Goal: Task Accomplishment & Management: Manage account settings

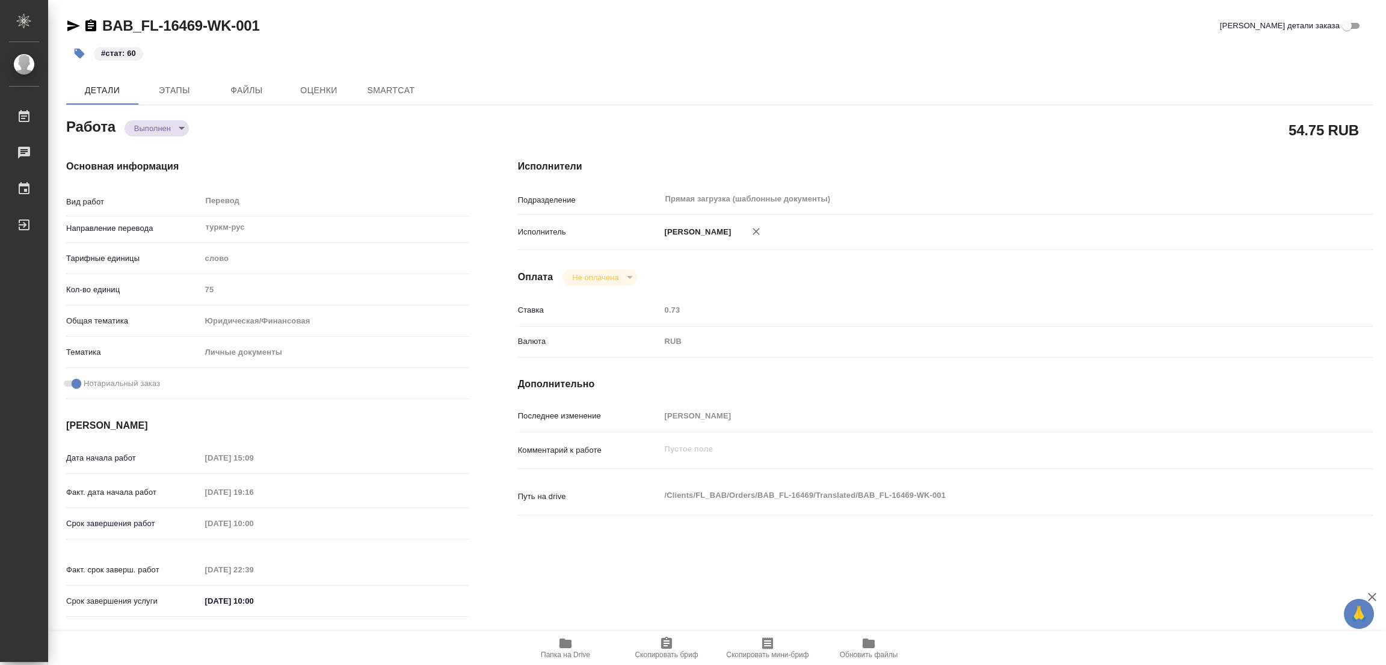
type textarea "x"
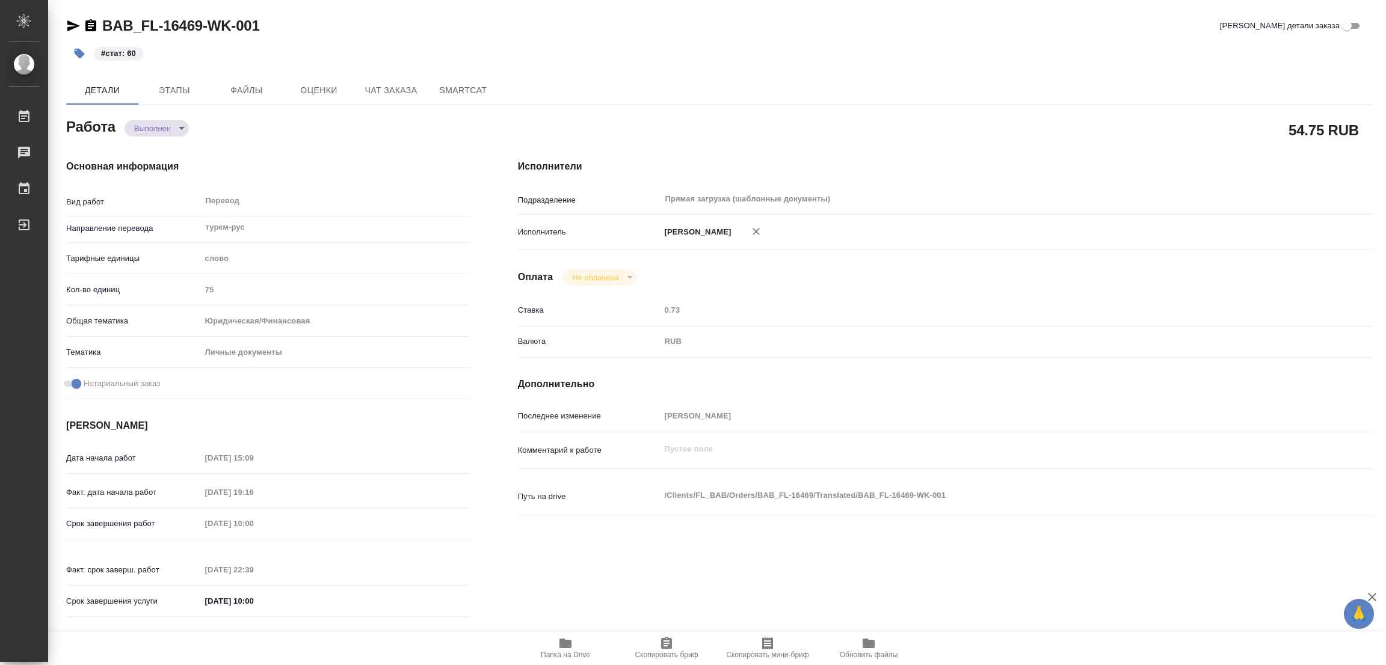
type textarea "x"
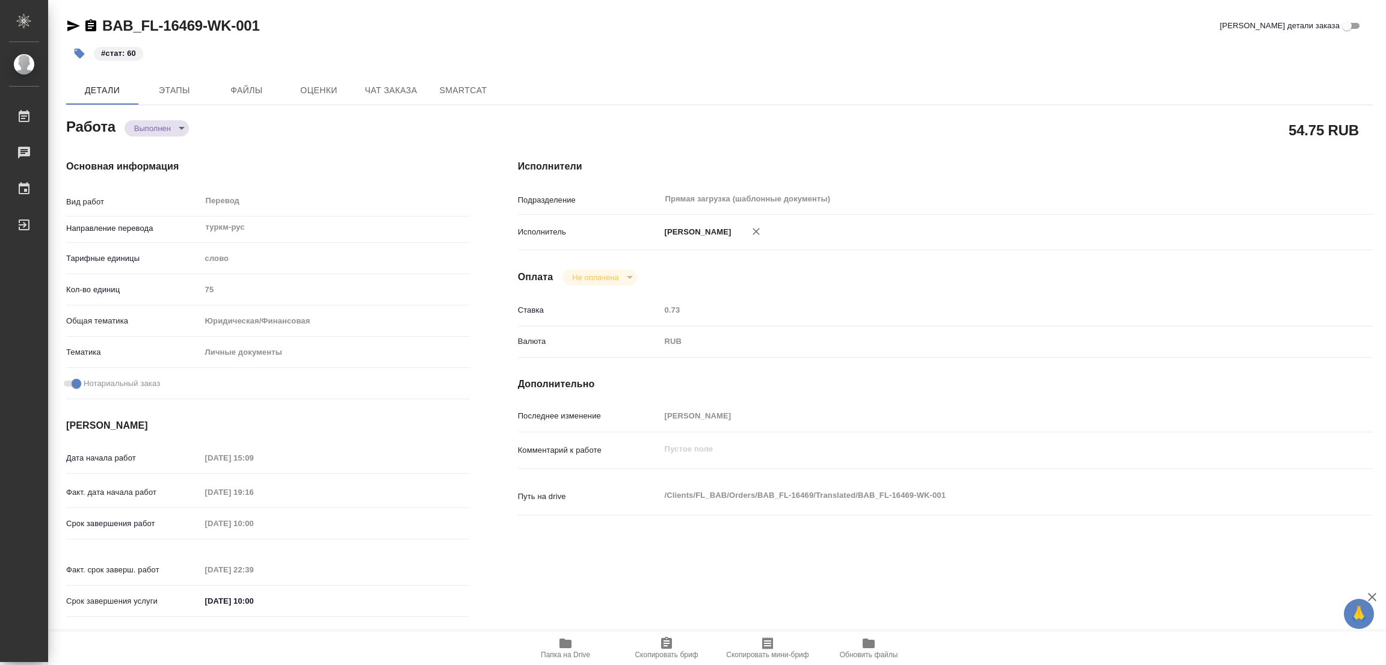
type textarea "x"
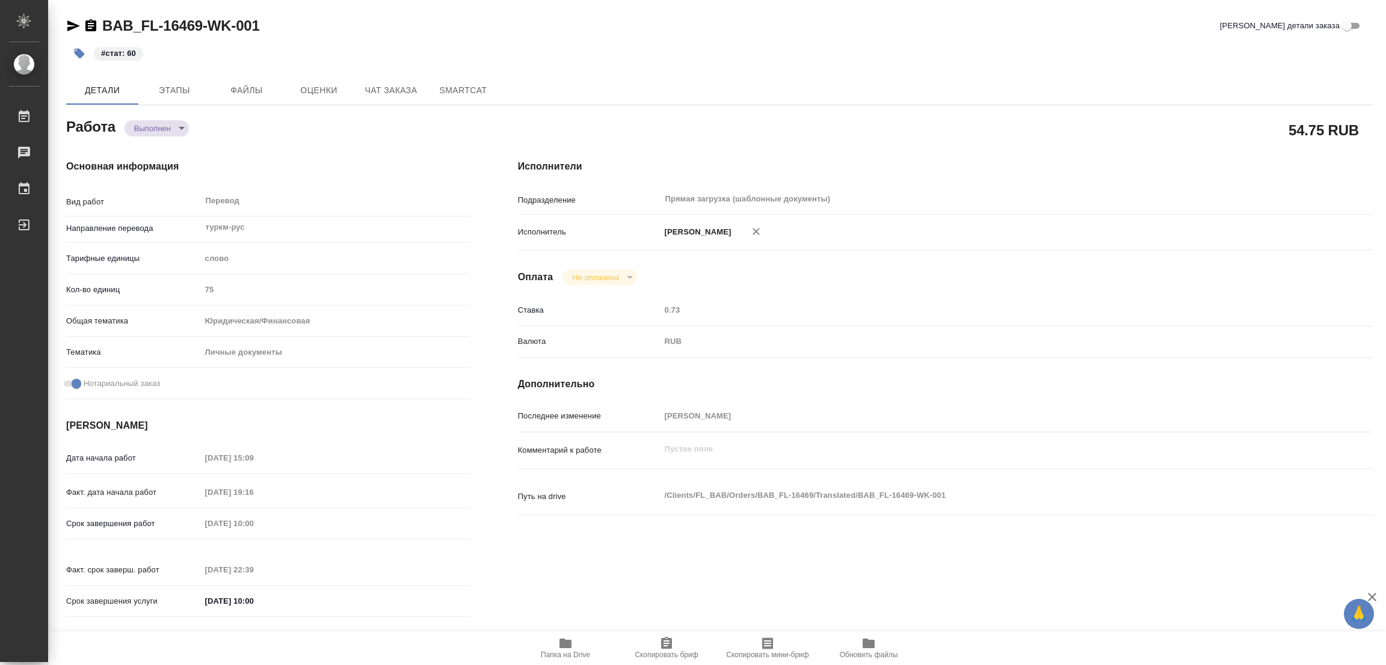
type textarea "x"
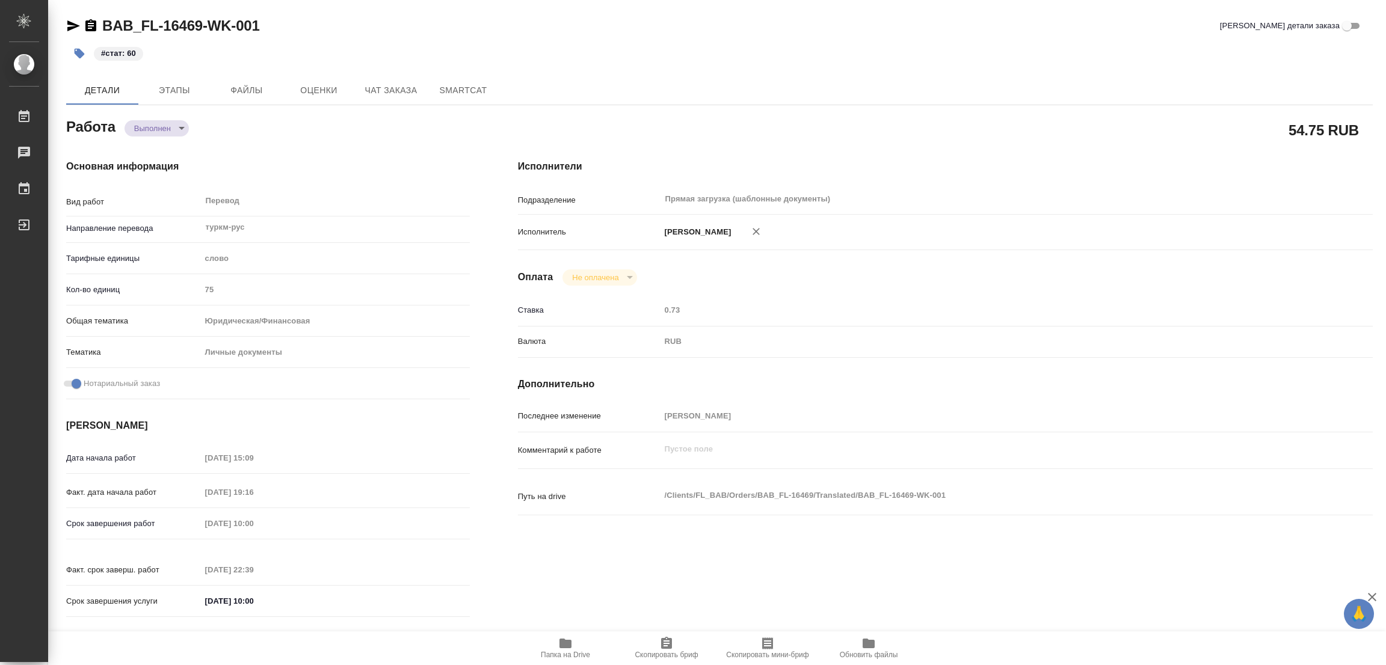
click at [340, 5] on div "BAB_FL-16469-WK-001 Кратко детали заказа #стат: 60 Детали Этапы Файлы Оценки Ча…" at bounding box center [720, 505] width 1320 height 1010
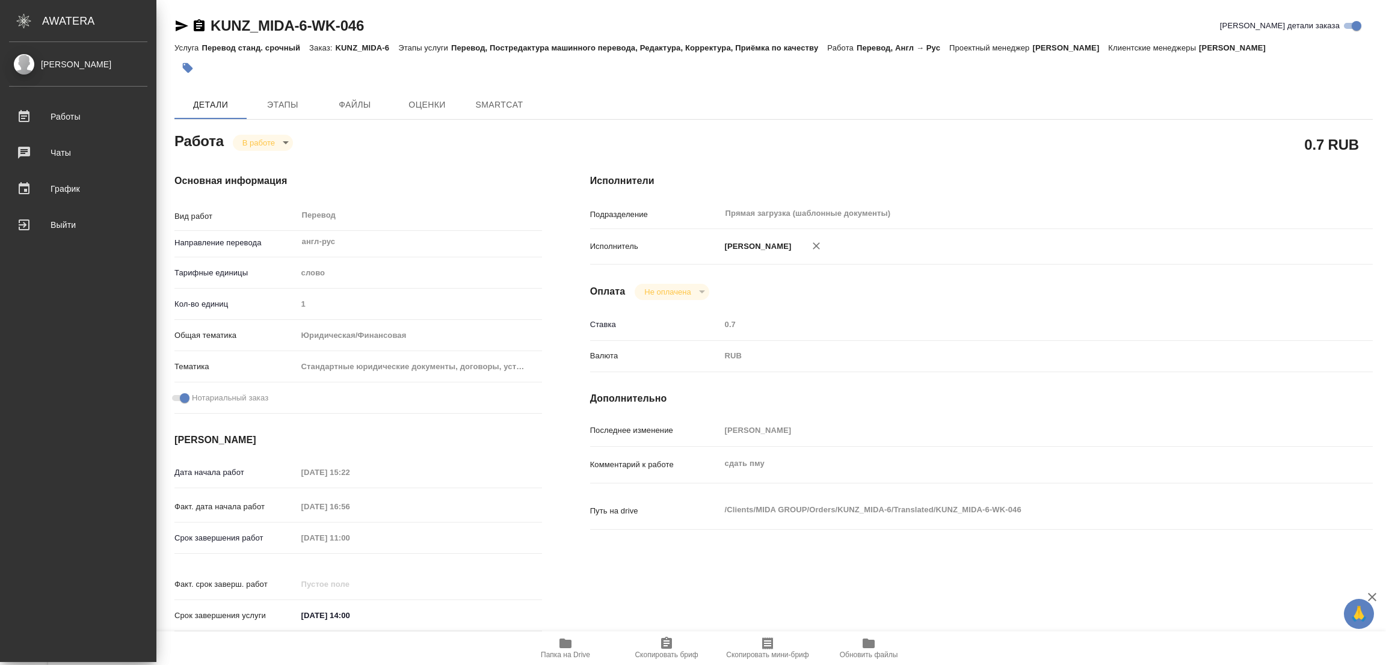
type textarea "x"
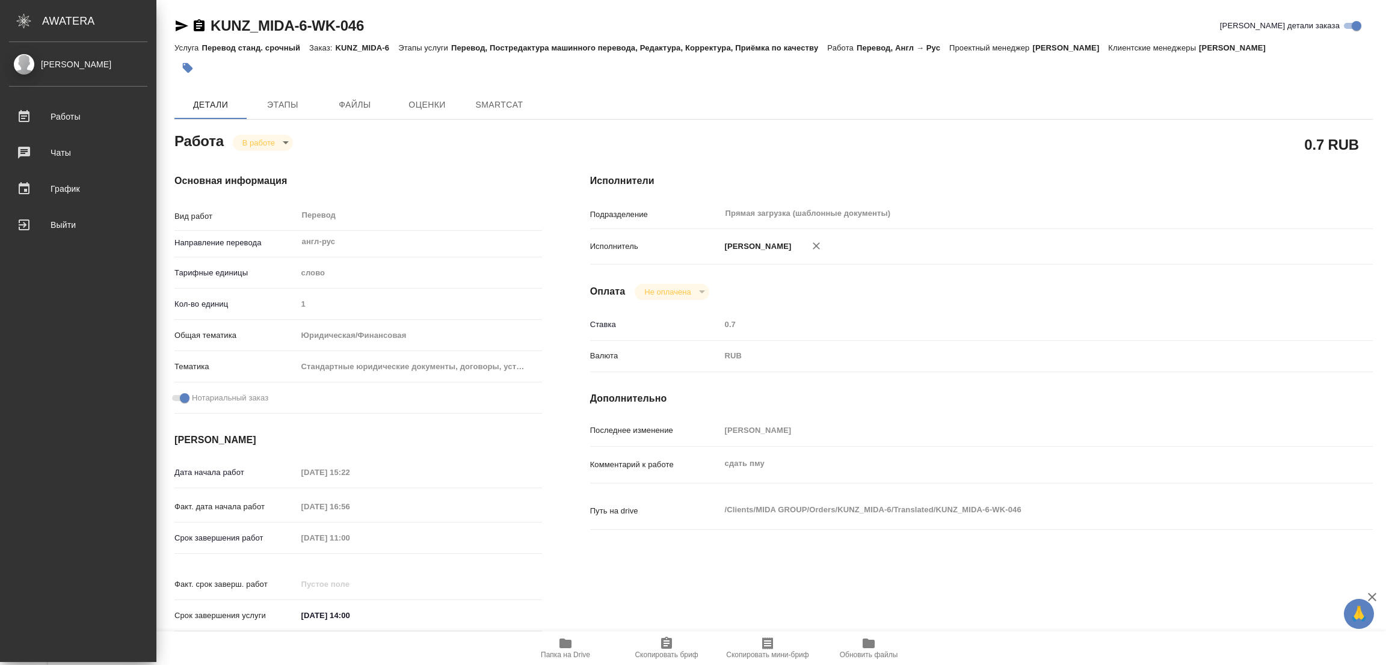
type textarea "x"
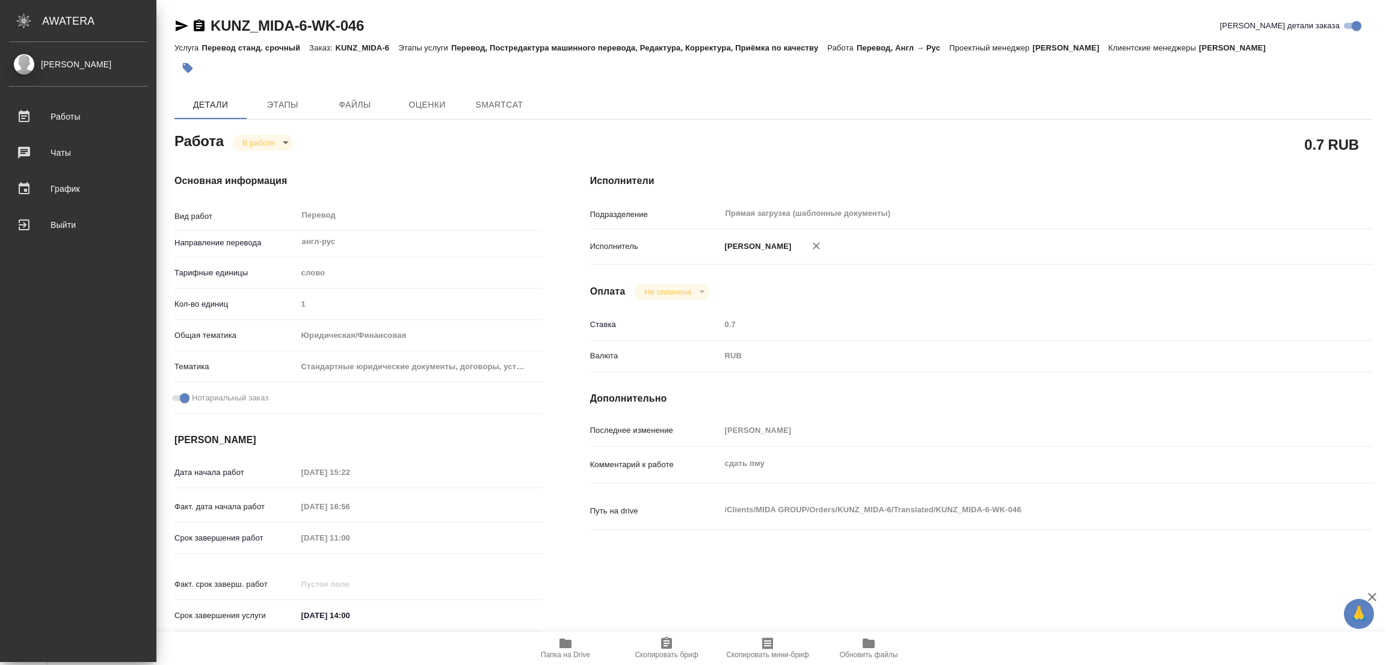
type textarea "x"
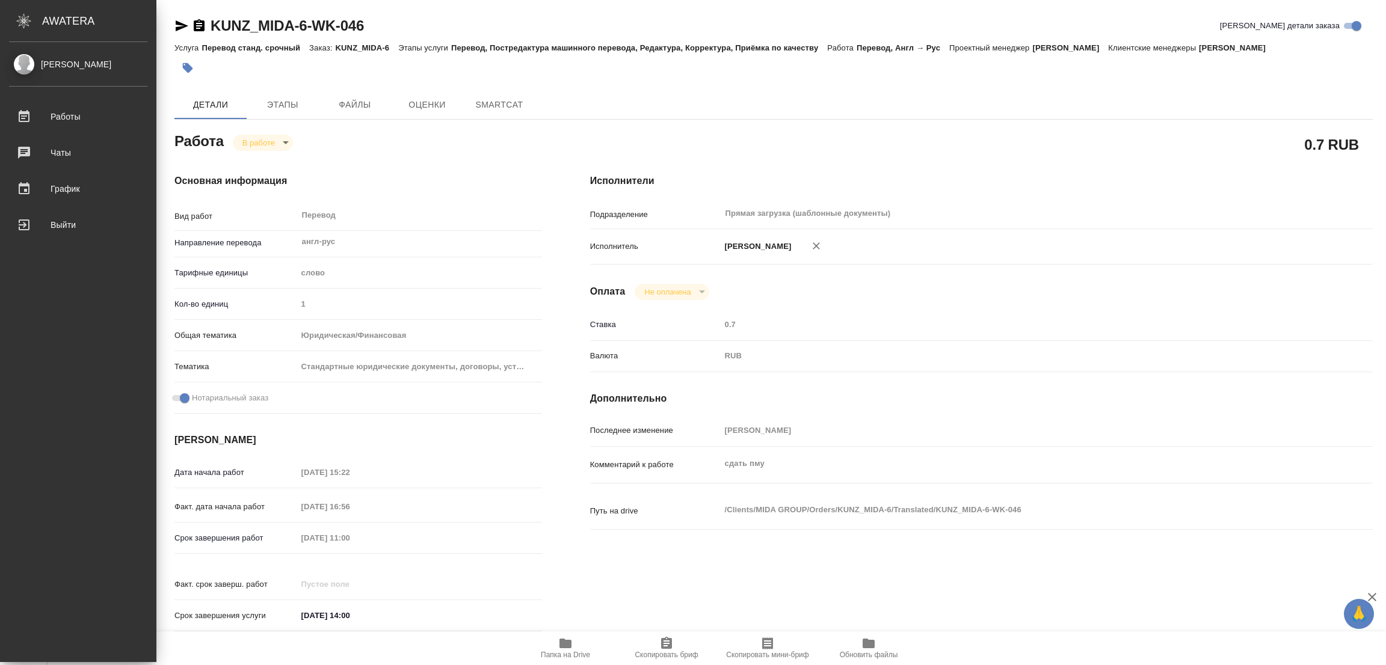
type textarea "x"
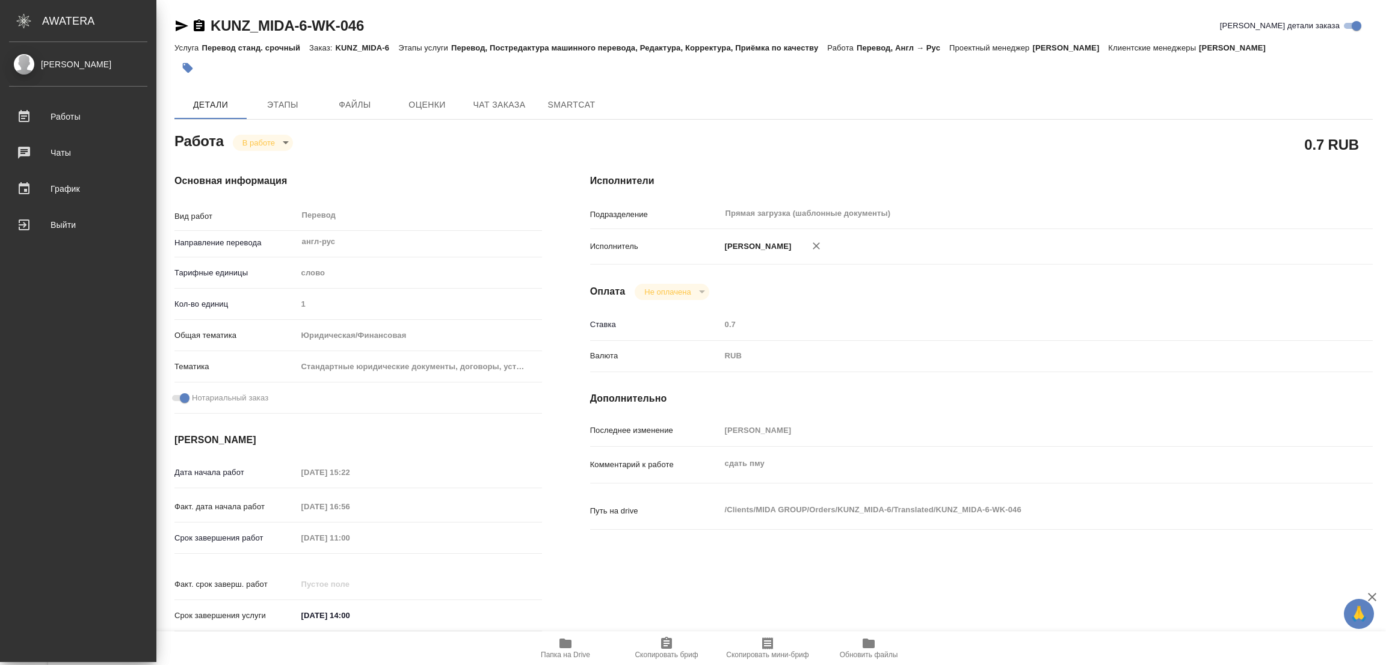
type textarea "x"
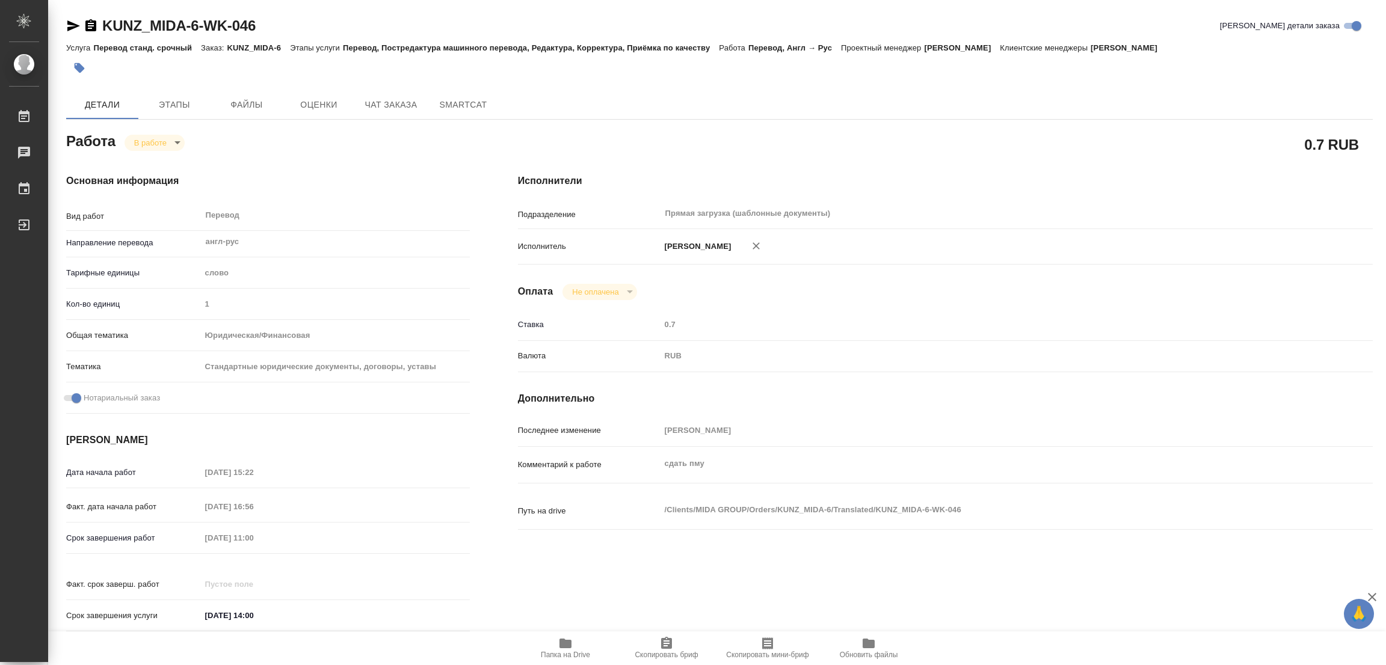
type textarea "x"
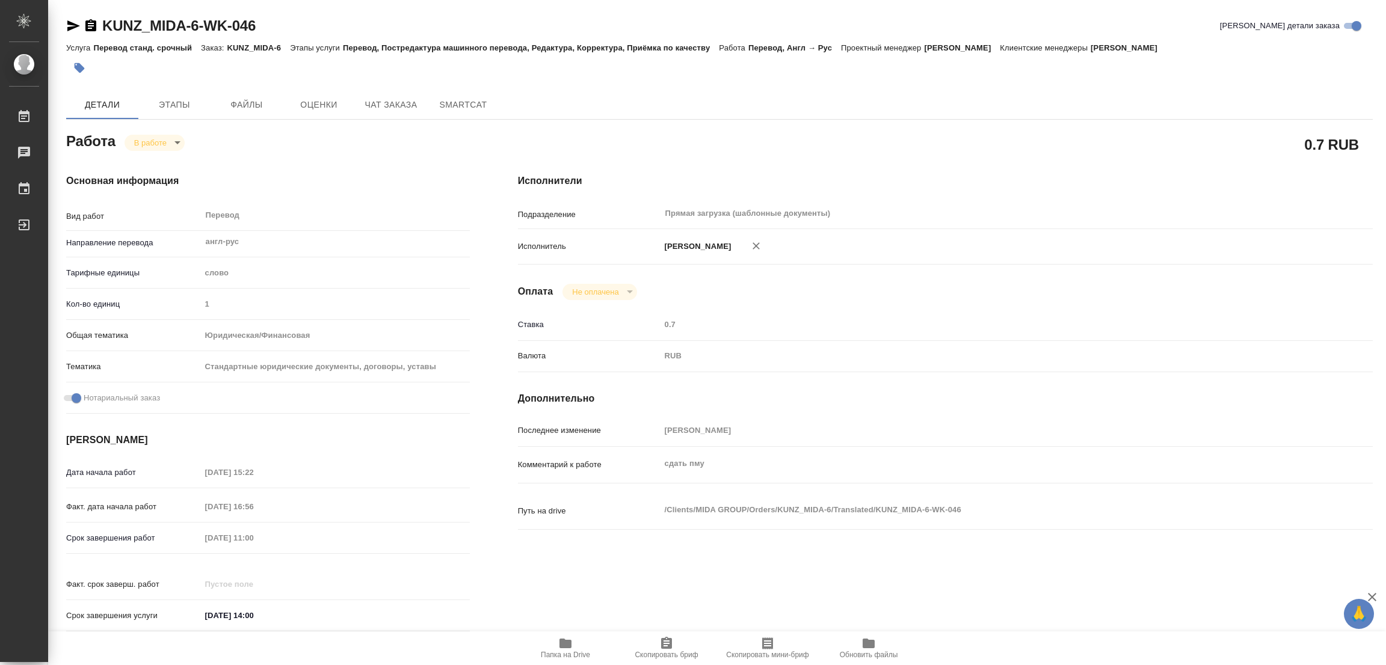
scroll to position [270, 0]
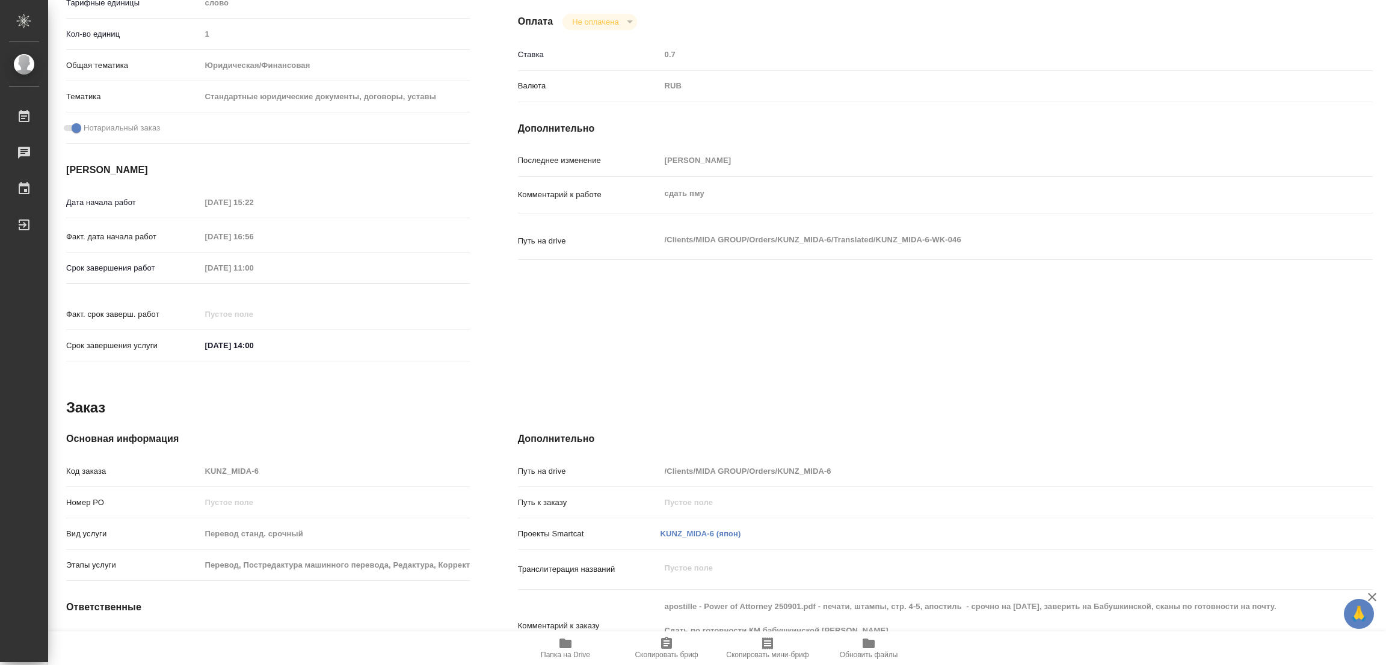
type textarea "x"
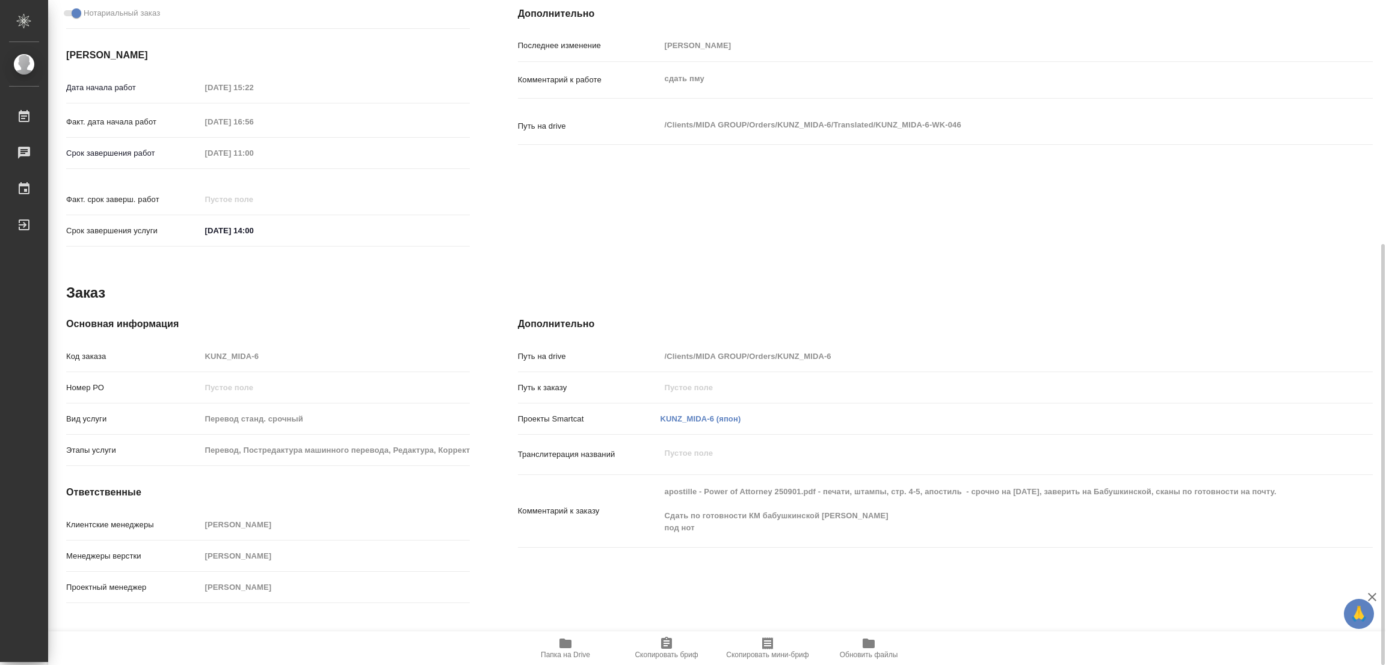
scroll to position [425, 0]
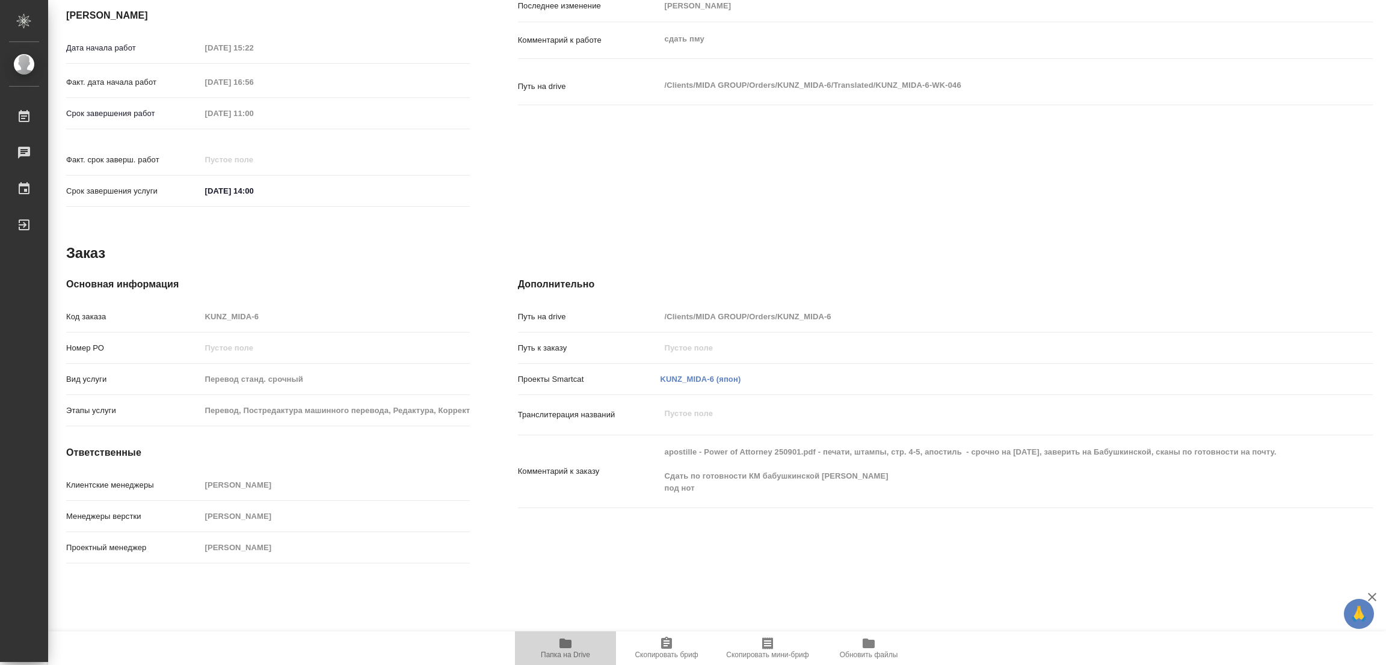
click at [561, 644] on icon "button" at bounding box center [566, 644] width 12 height 10
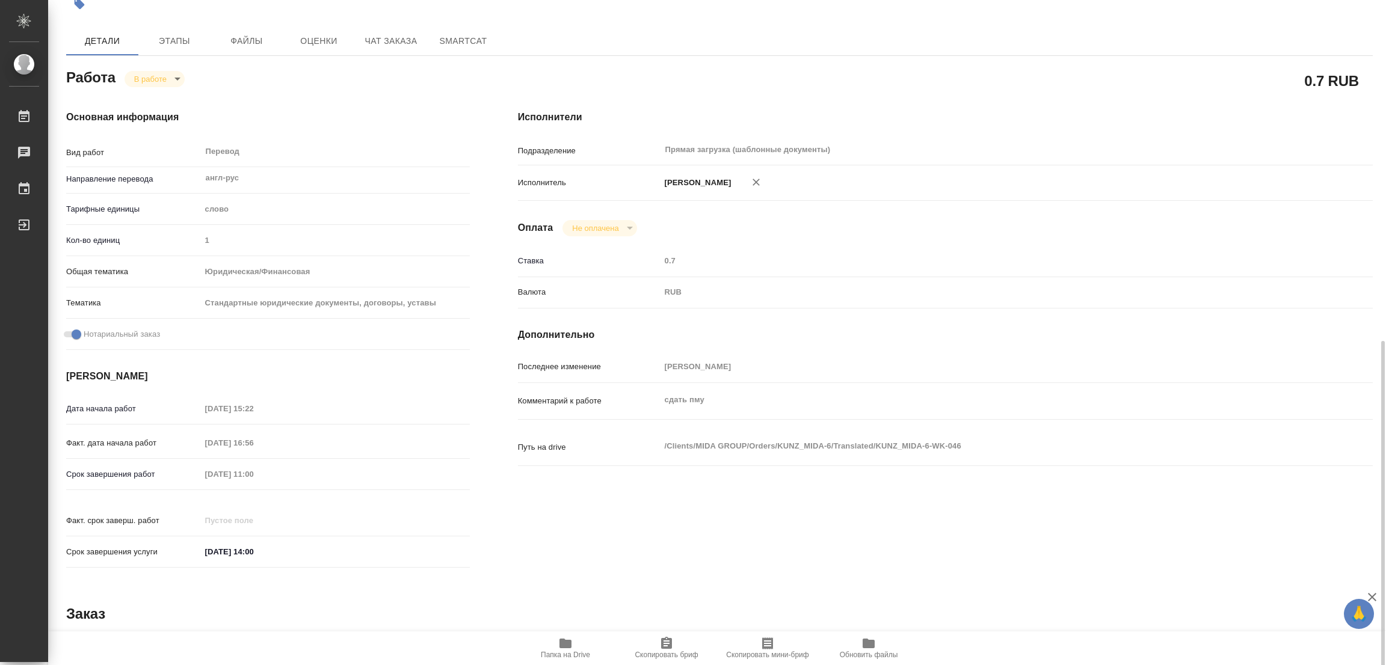
scroll to position [335, 0]
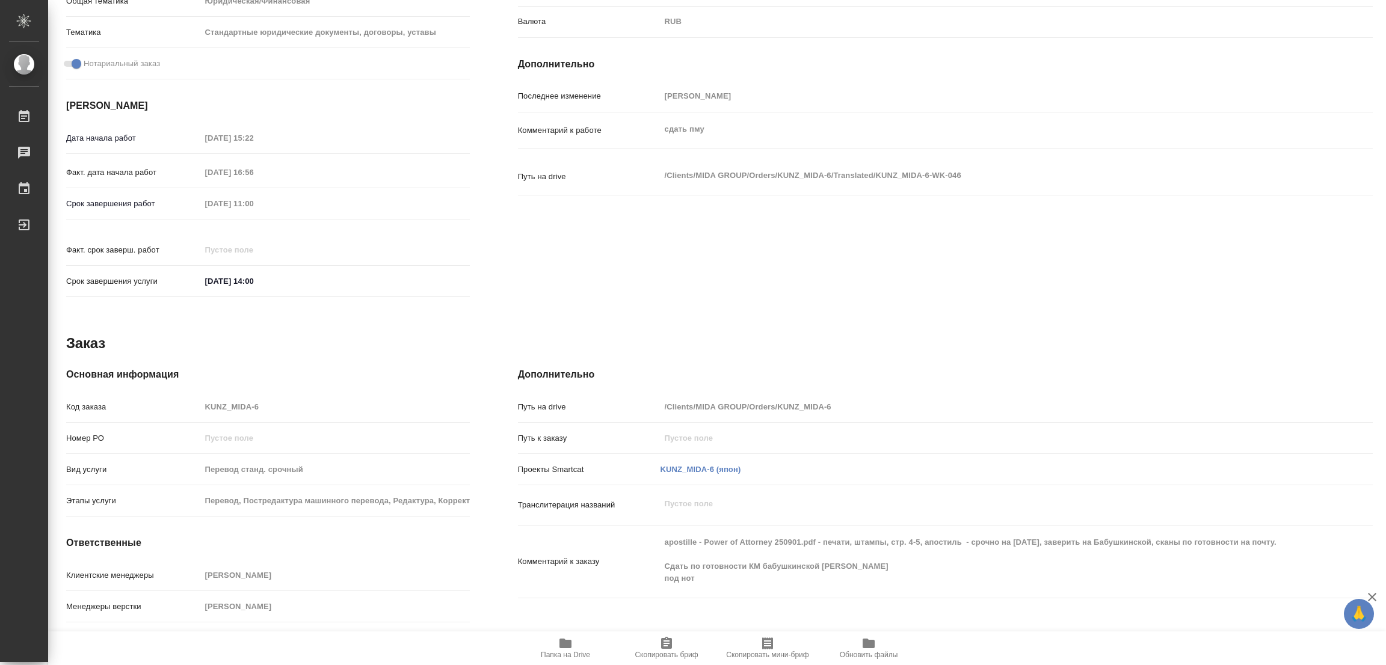
click at [382, 265] on hr at bounding box center [268, 265] width 404 height 1
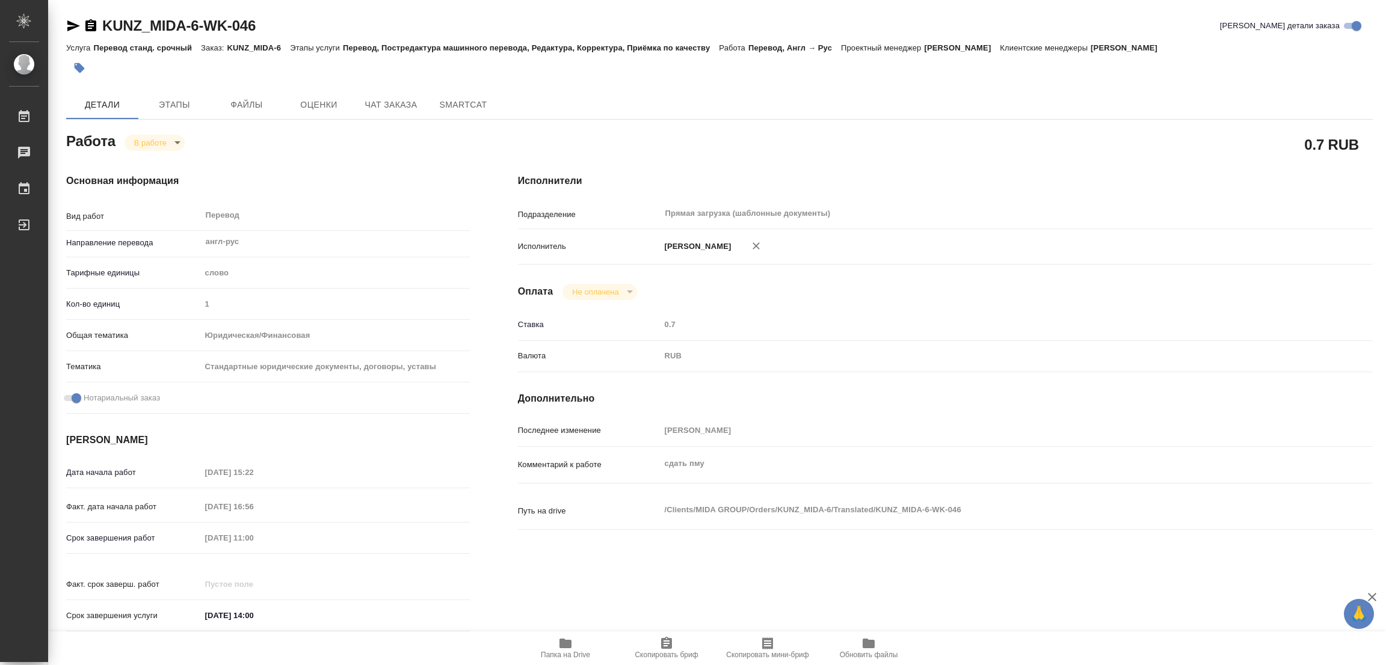
click at [137, 135] on body "🙏 .cls-1 fill:#fff; AWATERA [PERSON_NAME] Работы 0 Чаты График Выйти KUNZ_MIDA-…" at bounding box center [693, 332] width 1386 height 665
click at [162, 166] on button "Выполнен" at bounding box center [156, 162] width 44 height 13
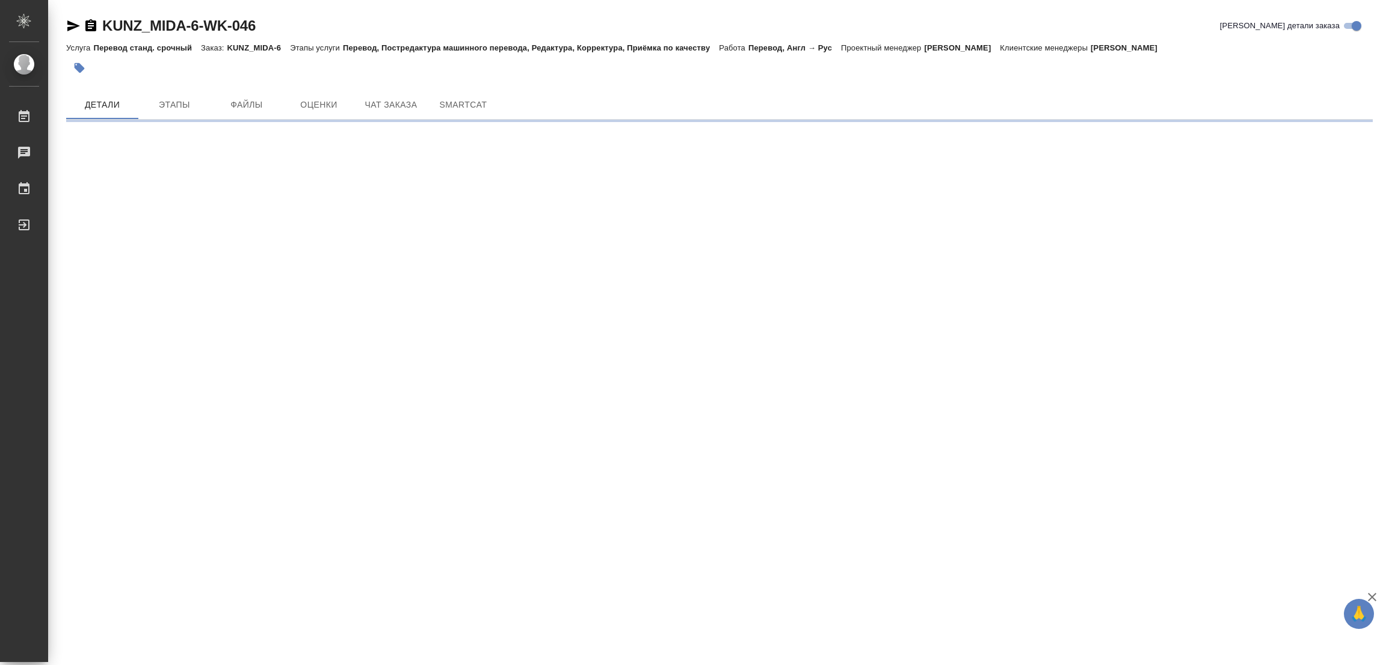
click at [79, 72] on icon "button" at bounding box center [80, 68] width 10 height 10
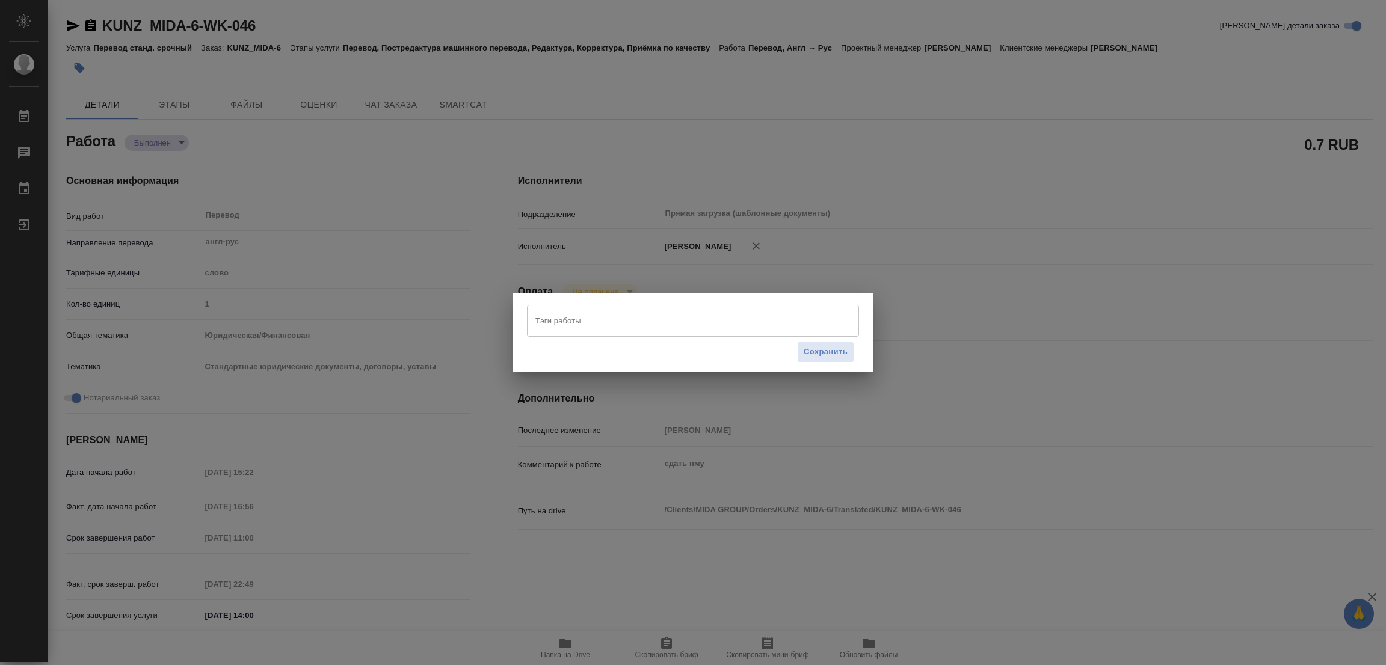
type textarea "x"
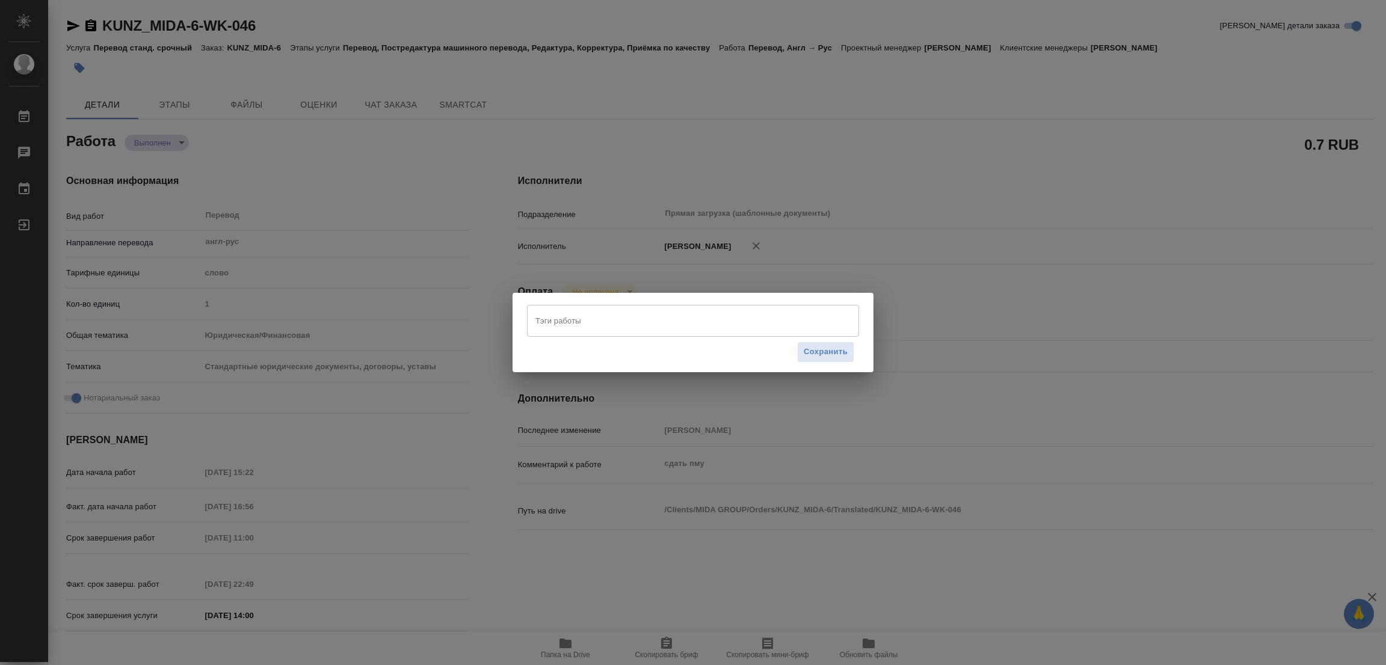
type textarea "x"
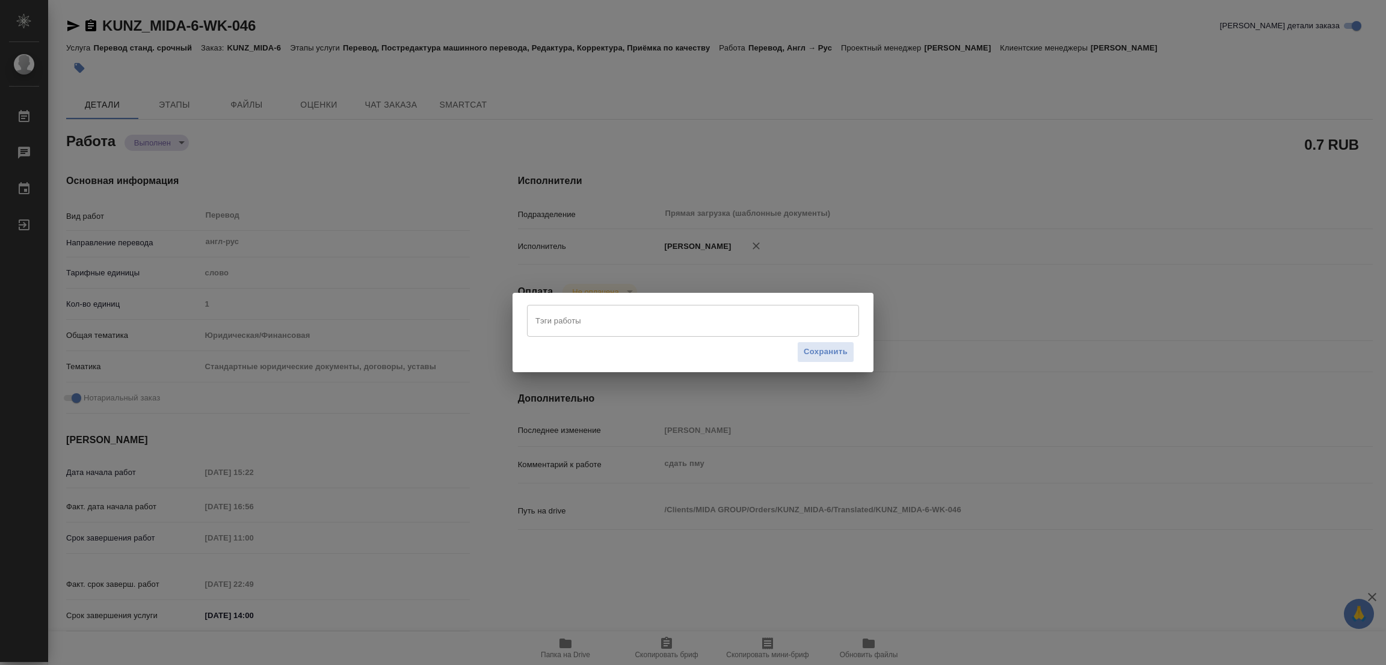
type textarea "x"
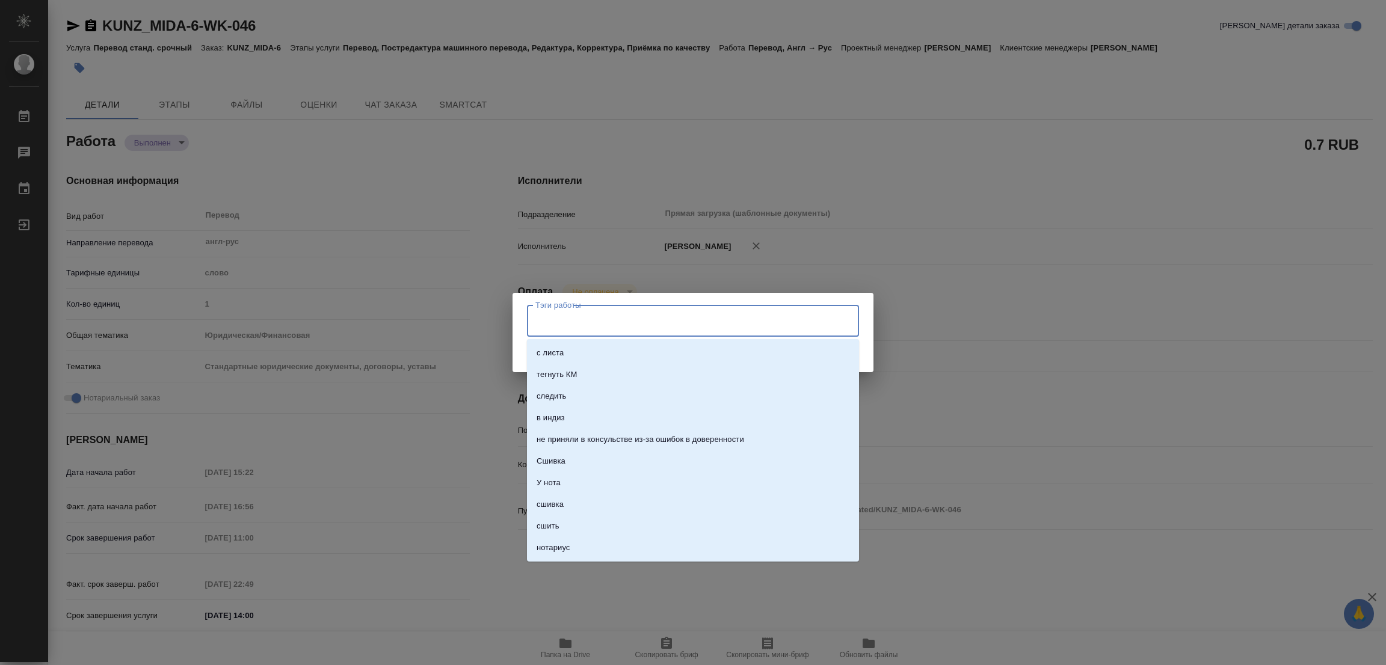
click at [549, 318] on input "Тэги работы" at bounding box center [682, 320] width 298 height 20
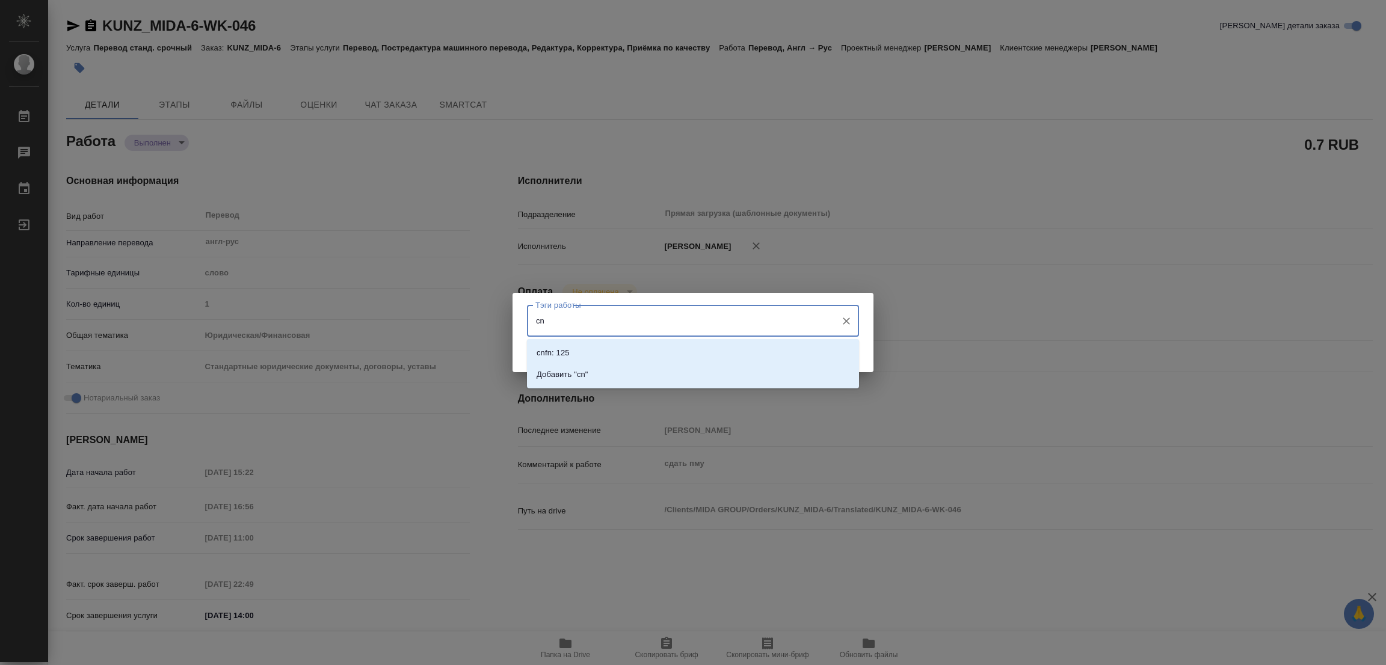
type input "c"
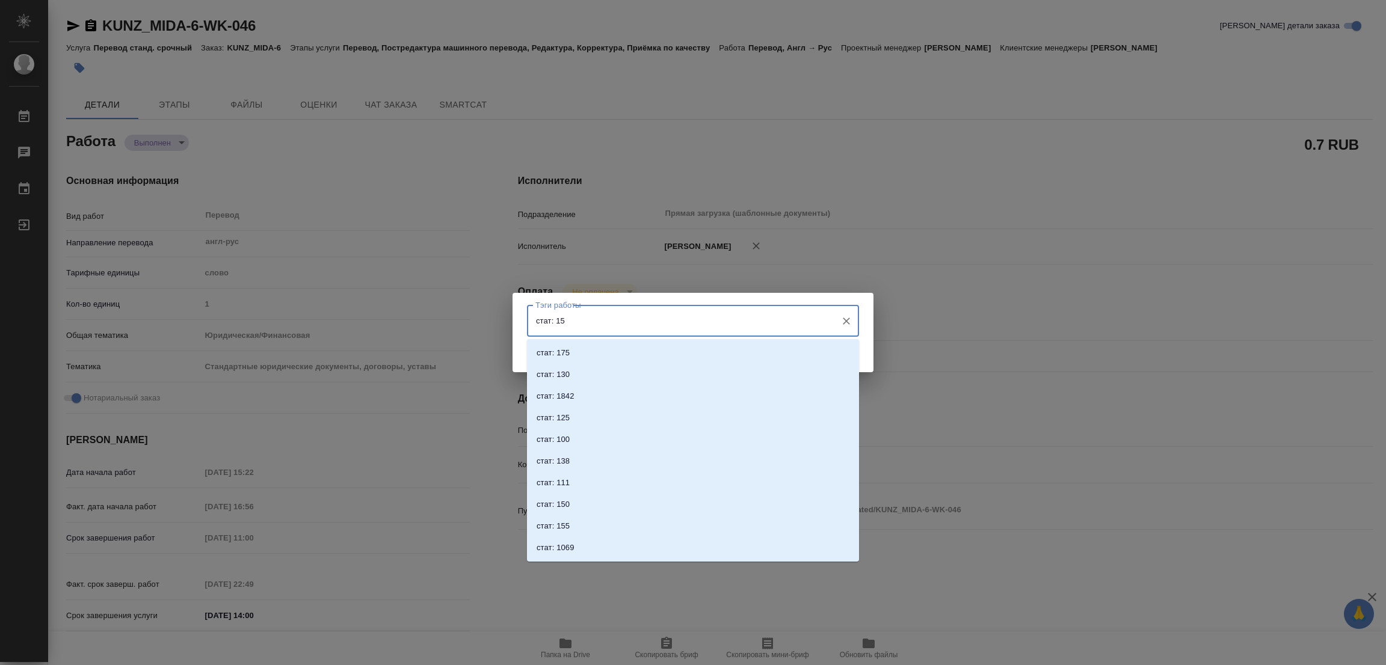
type input "стат: 150"
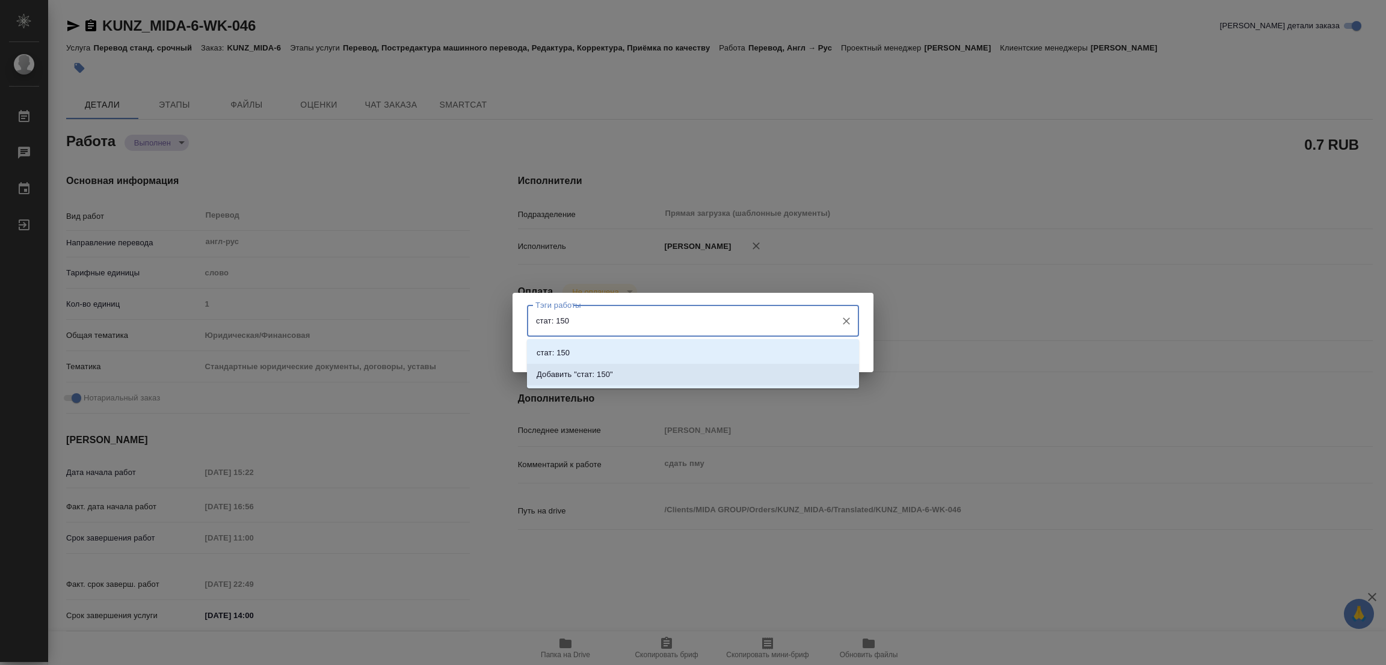
click at [608, 372] on p "Добавить "стат: 150"" at bounding box center [575, 375] width 76 height 12
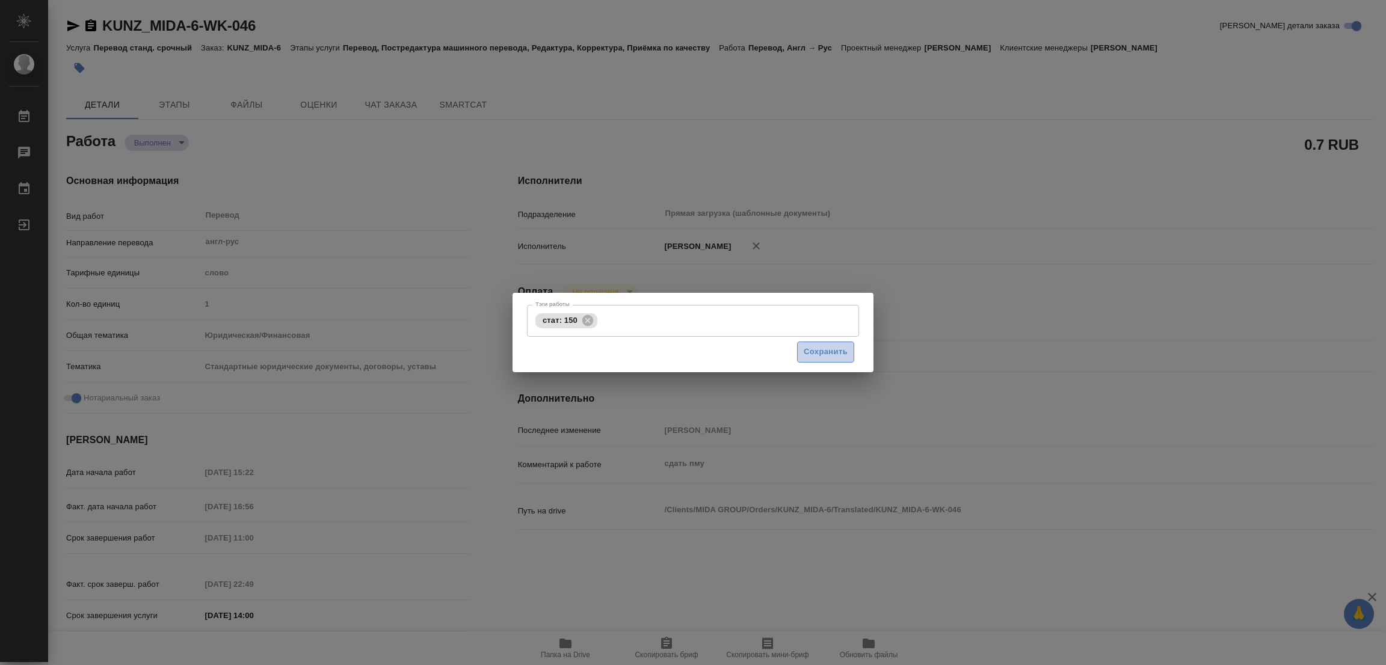
click at [815, 353] on span "Сохранить" at bounding box center [826, 352] width 44 height 14
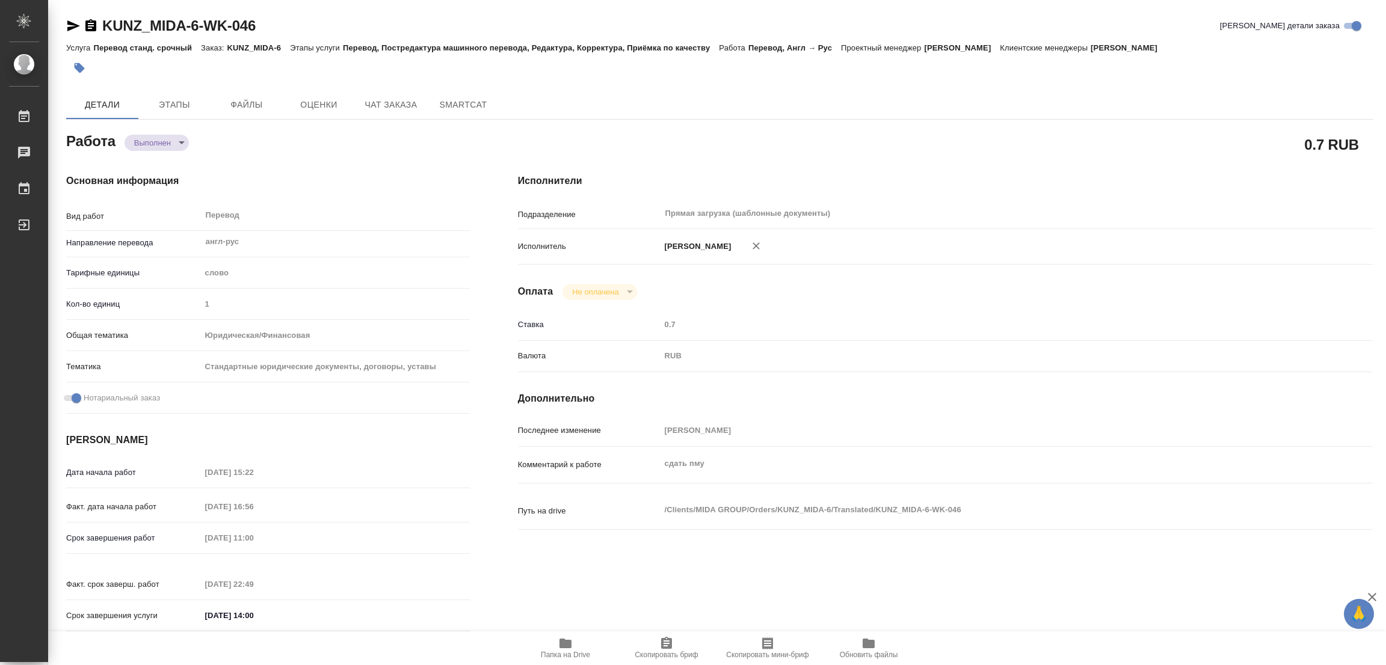
type input "completed"
type textarea "Перевод"
type textarea "x"
type input "англ-рус"
type input "5a8b1489cc6b4906c91bfd90"
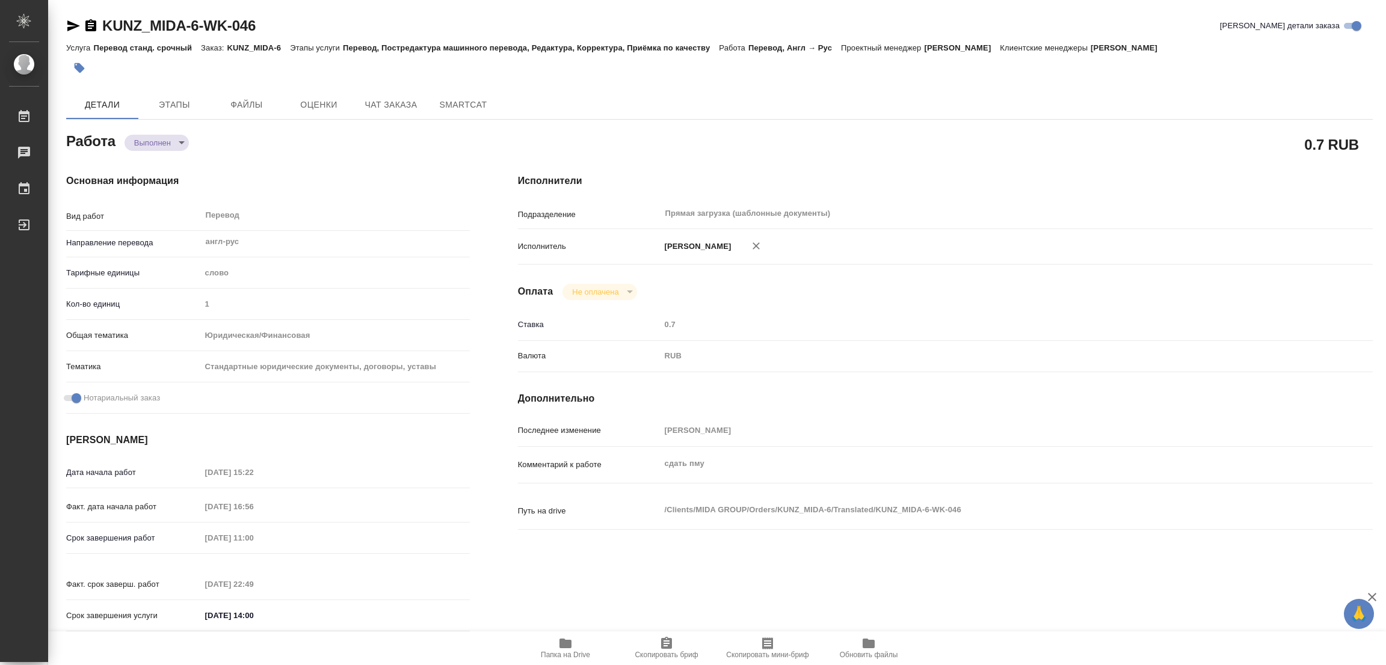
type input "1"
type input "yr-fn"
type input "5f647205b73bc97568ca66bf"
checkbox input "true"
type input "[DATE] 15:22"
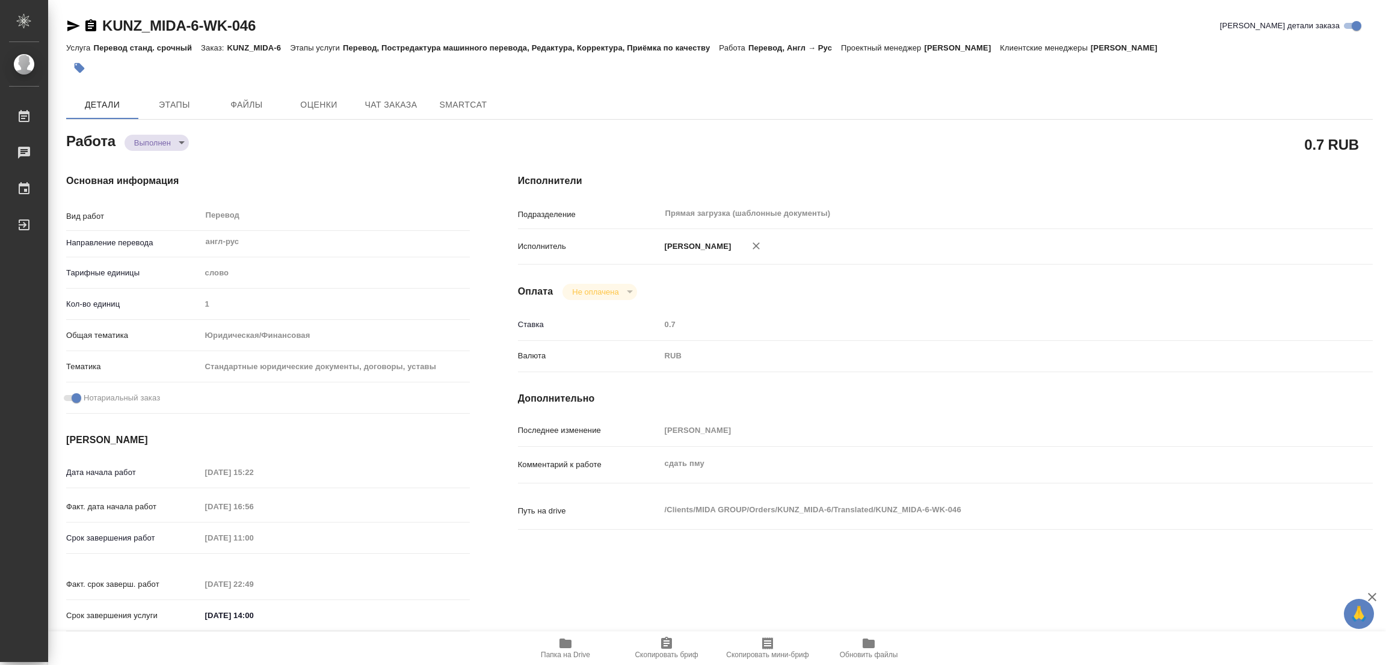
type input "[DATE] 16:56"
type input "[DATE] 11:00"
type input "[DATE] 22:49"
type input "[DATE] 14:00"
type input "Прямая загрузка (шаблонные документы)"
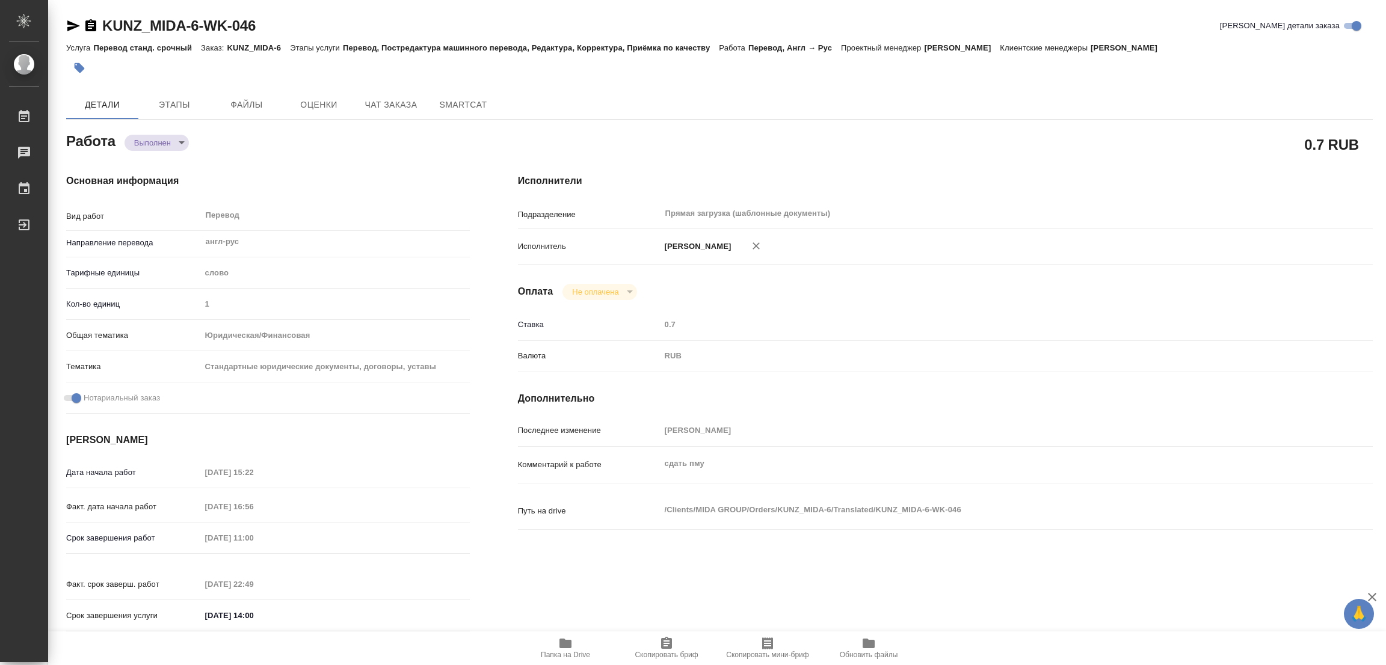
type input "notPayed"
type input "0.7"
type input "RUB"
type input "[PERSON_NAME]"
type textarea "сдать пму"
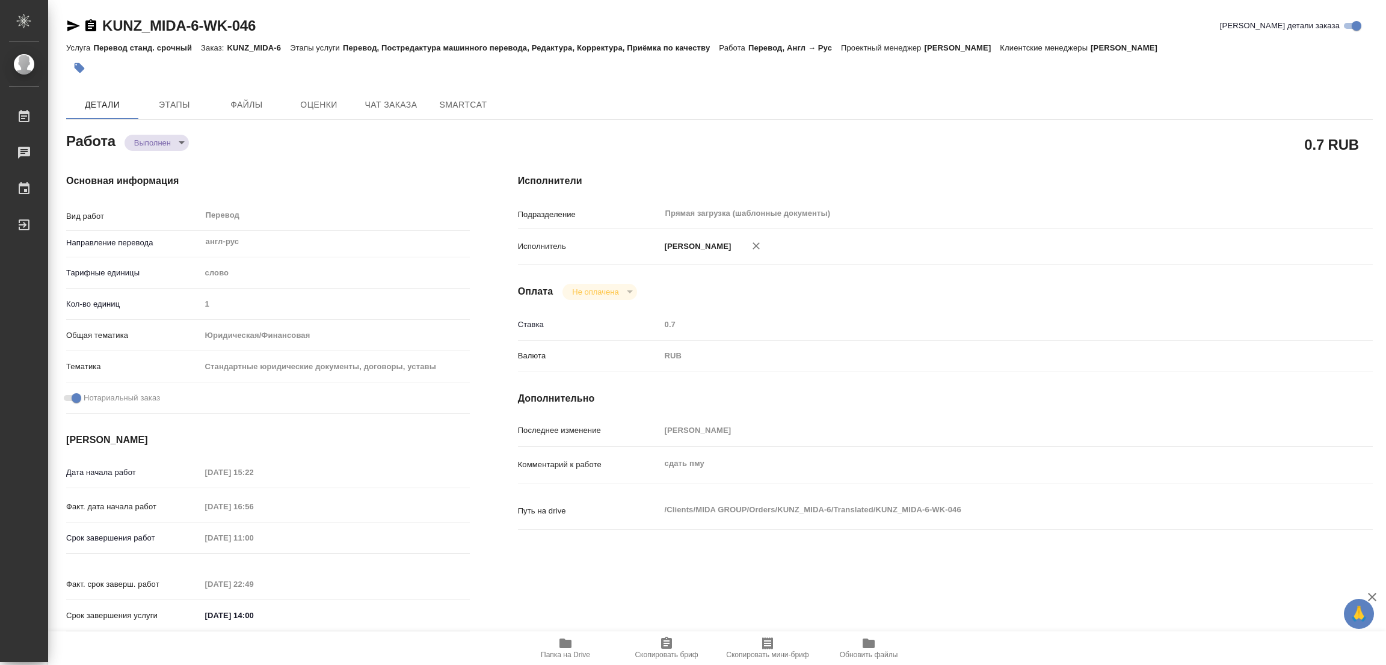
type textarea "x"
type textarea "/Clients/MIDA GROUP/Orders/KUNZ_MIDA-6/Translated/KUNZ_MIDA-6-WK-046"
type textarea "x"
type input "KUNZ_MIDA-6"
type input "Перевод станд. срочный"
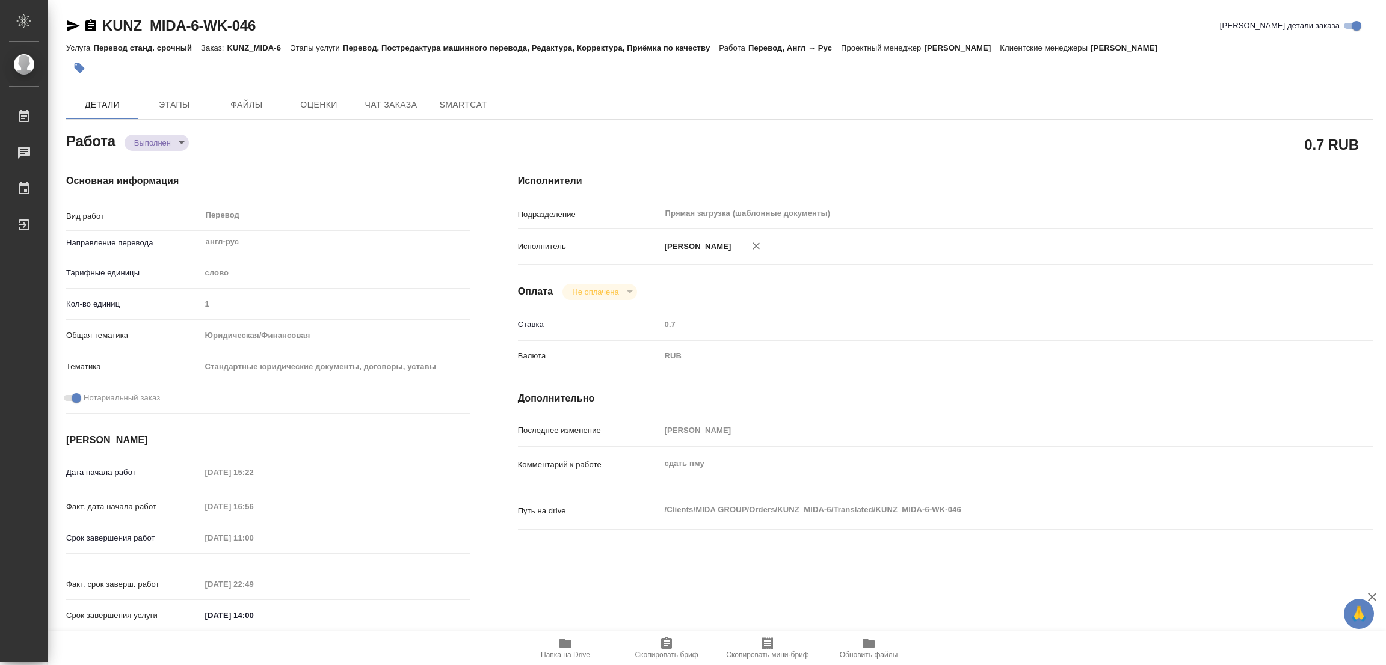
type input "Перевод, Постредактура машинного перевода, Редактура, Корректура, Приёмка по ка…"
type input "[PERSON_NAME]"
type input "/Clients/MIDA GROUP/Orders/KUNZ_MIDA-6"
type textarea "x"
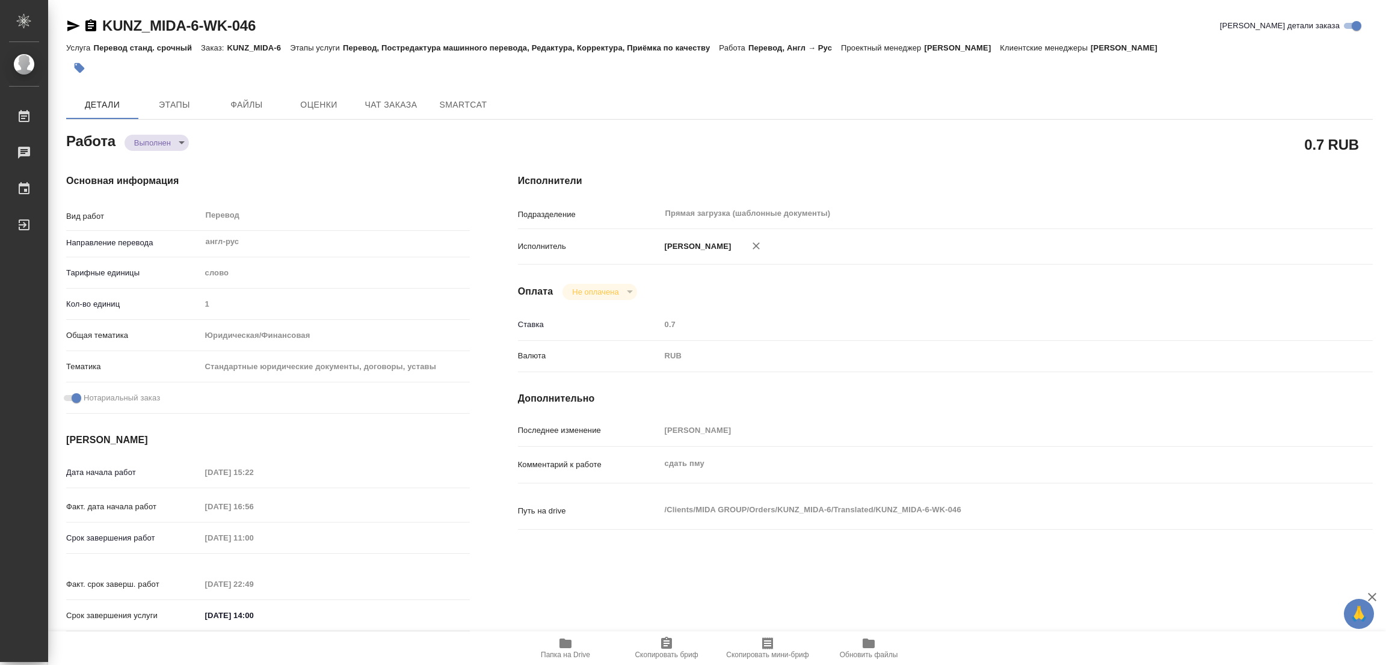
type textarea "apostille - Power of Attorney 250901.pdf - печати, штампы, стр. 4-5, апостиль -…"
type textarea "x"
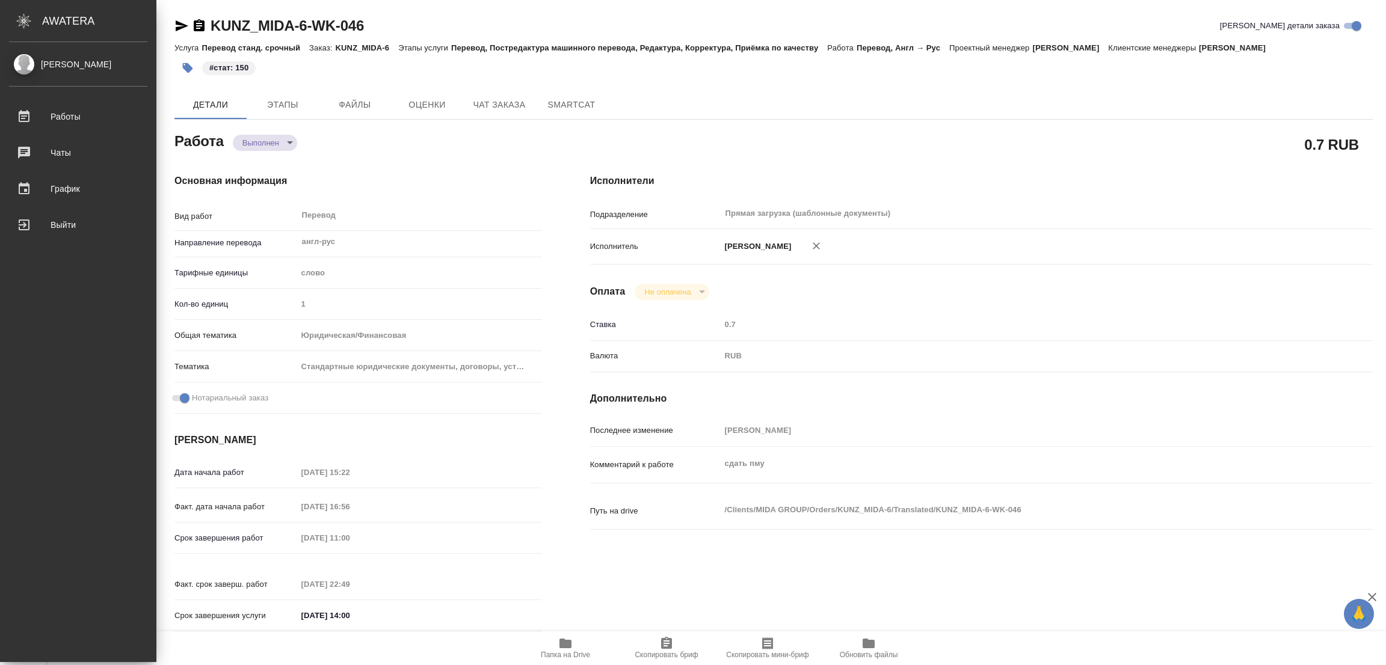
type textarea "x"
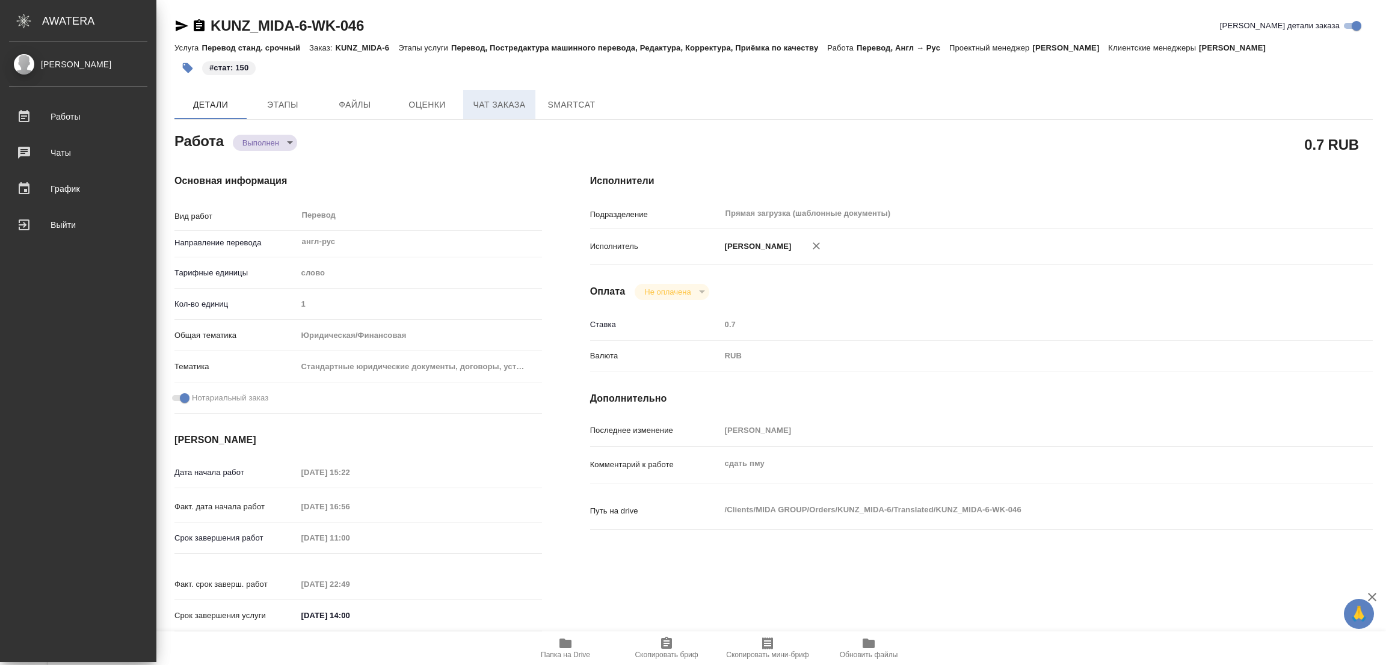
type textarea "x"
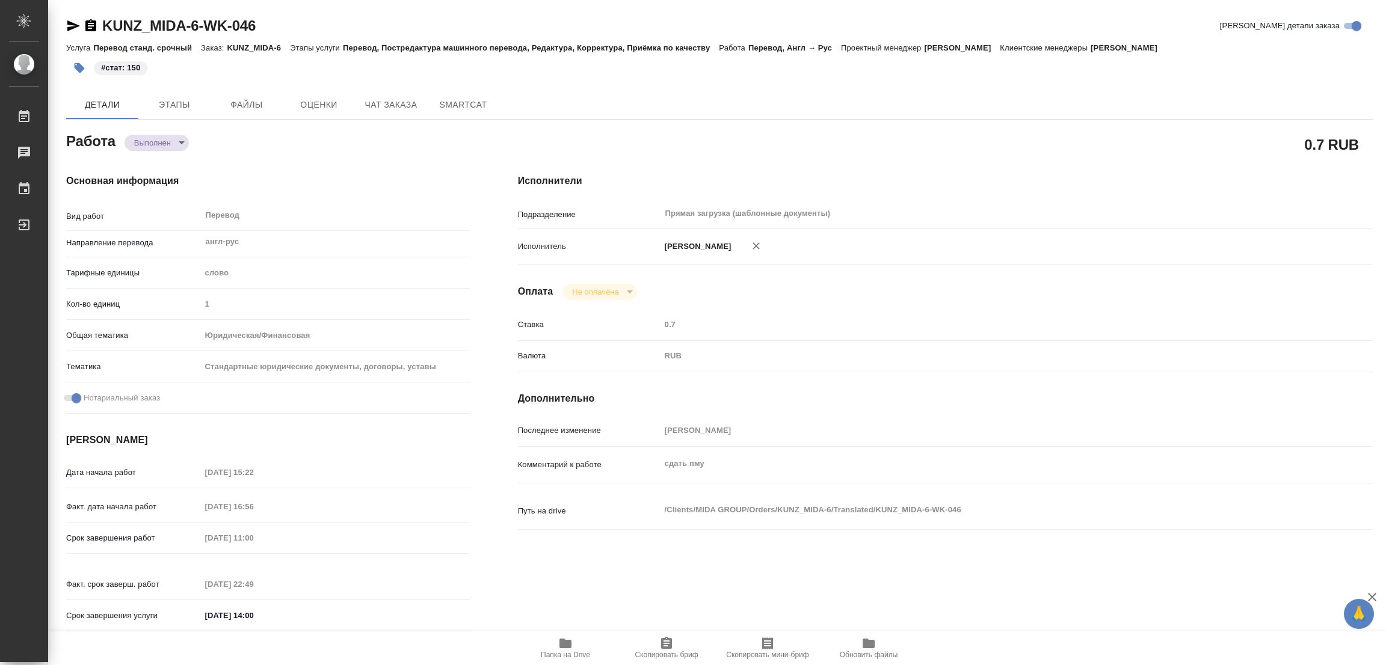
type textarea "x"
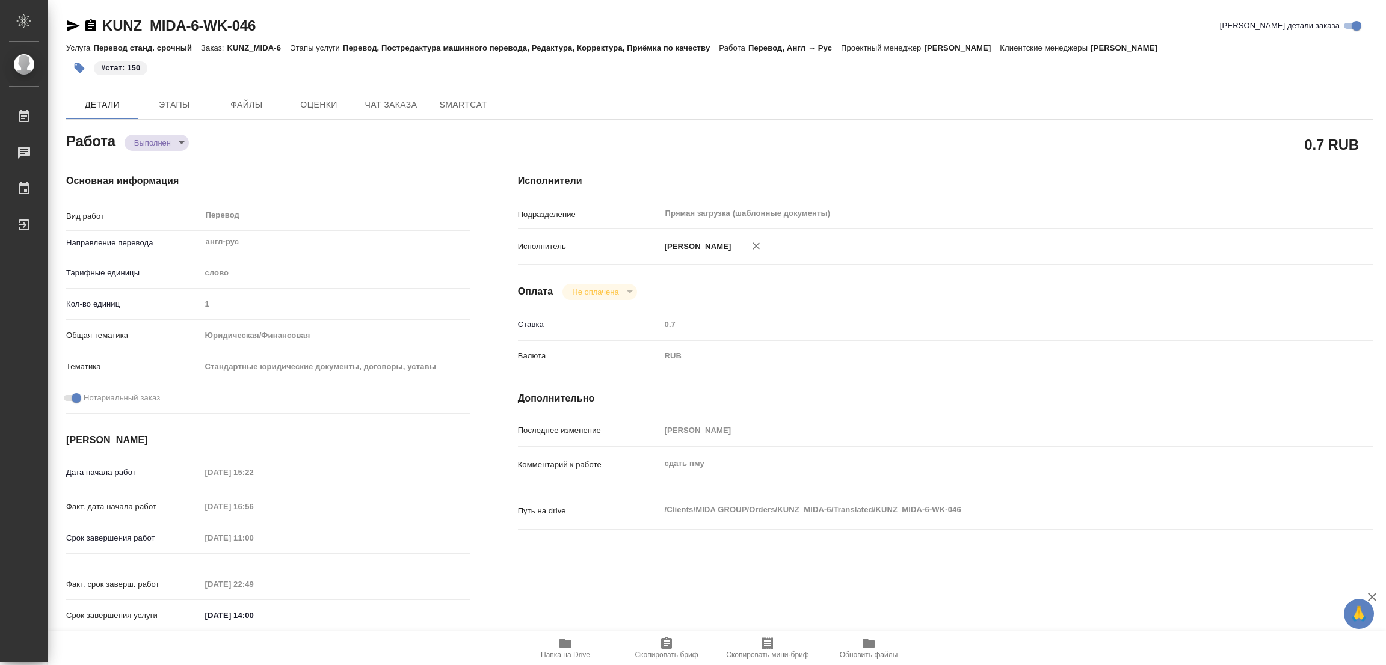
type textarea "x"
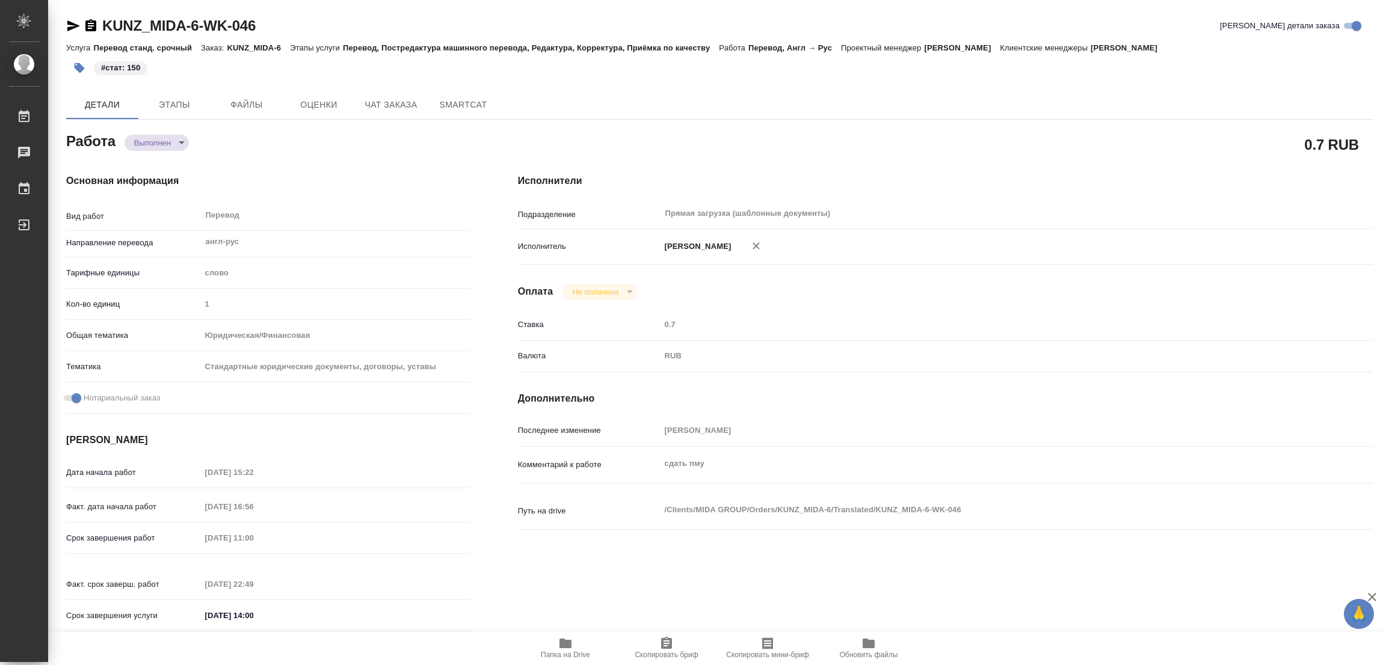
type textarea "x"
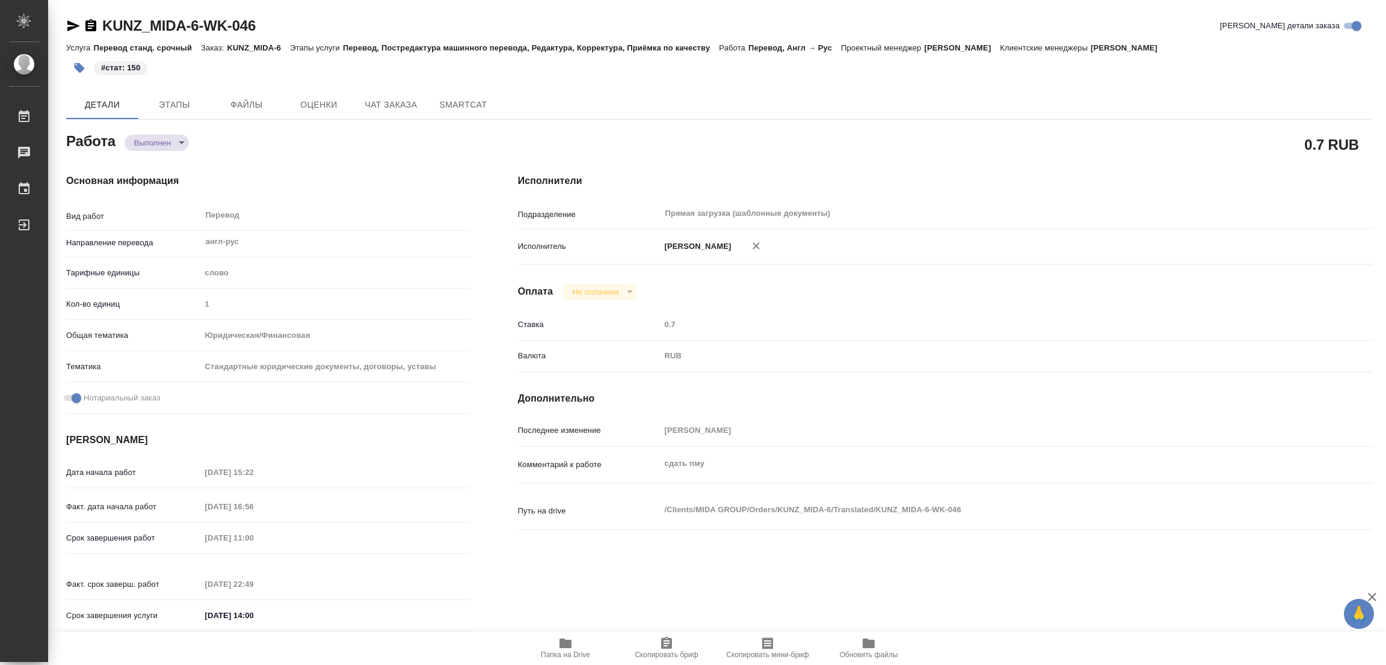
click at [366, 182] on h4 "Основная информация" at bounding box center [268, 181] width 404 height 14
type textarea "x"
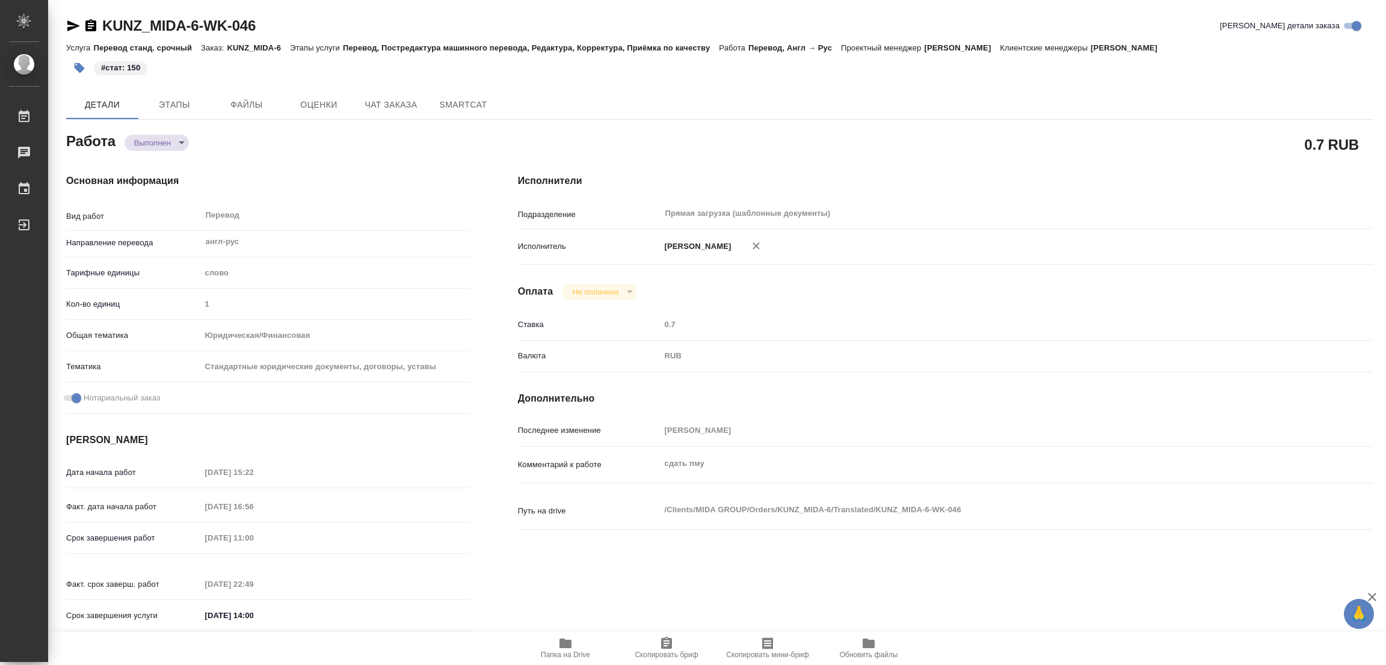
type textarea "x"
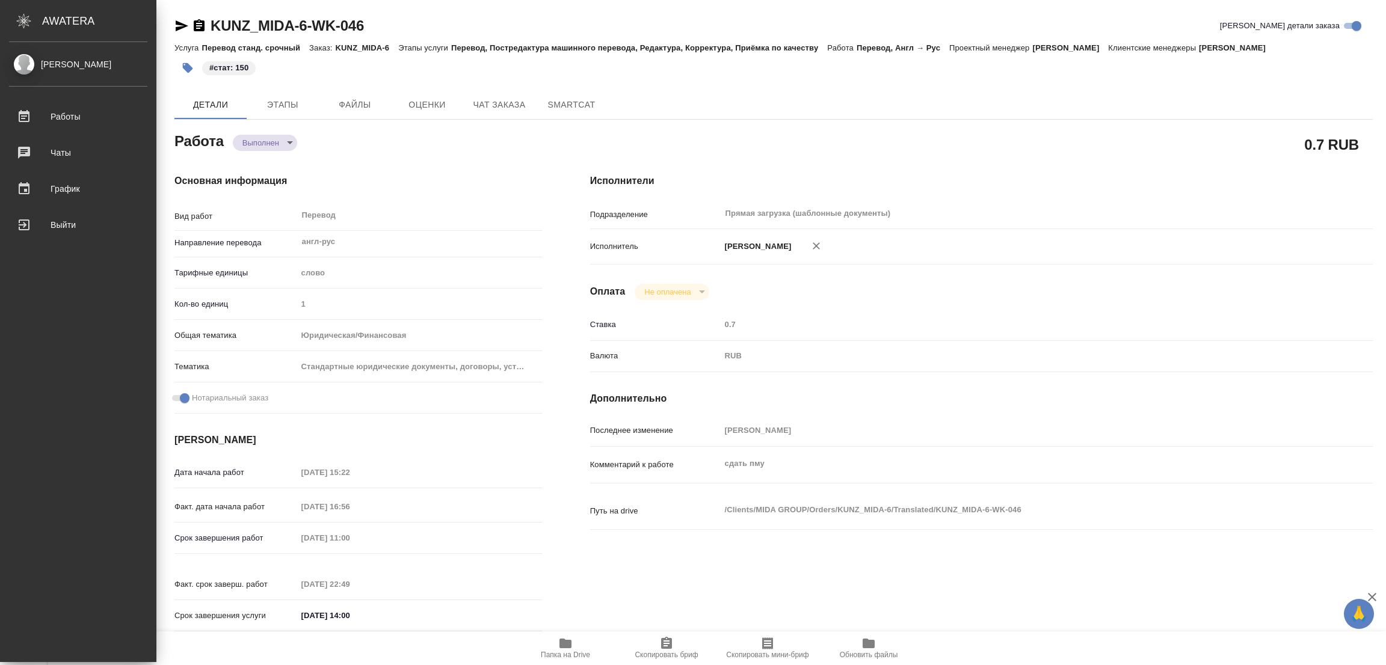
type textarea "x"
